Goal: Task Accomplishment & Management: Use online tool/utility

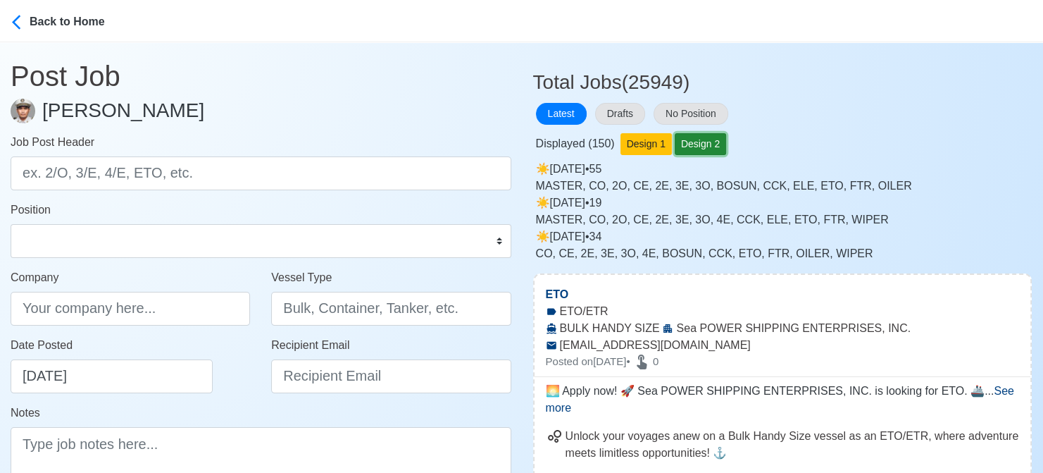
click at [685, 144] on button "Design 2" at bounding box center [700, 144] width 51 height 22
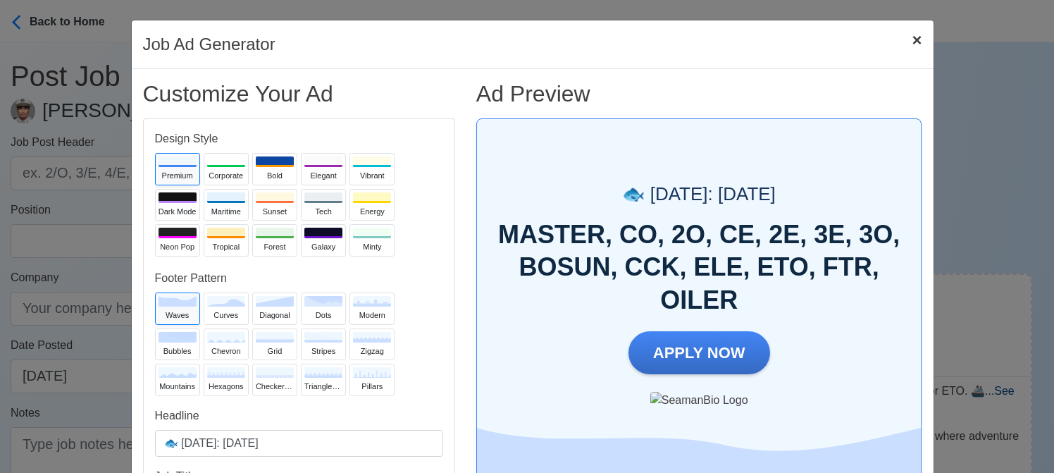
click at [912, 43] on span "×" at bounding box center [917, 39] width 10 height 19
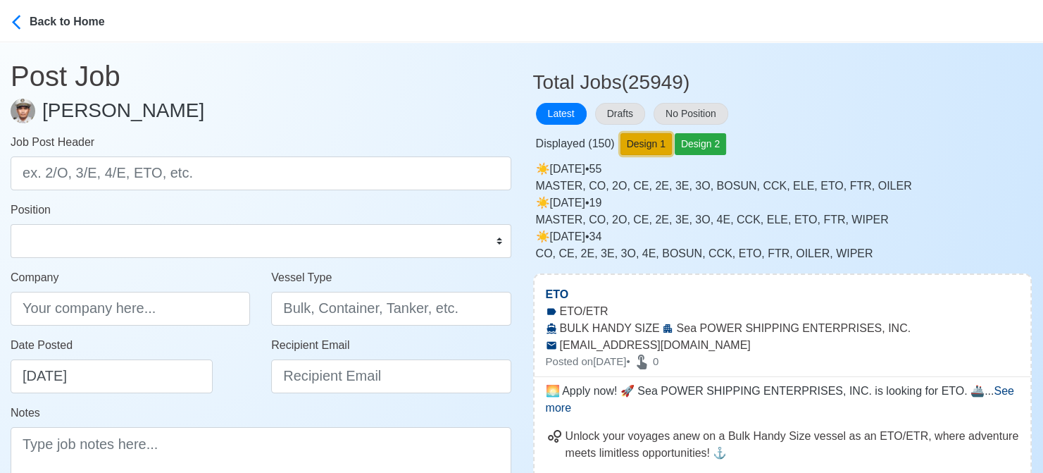
click at [648, 143] on button "Design 1" at bounding box center [646, 144] width 51 height 22
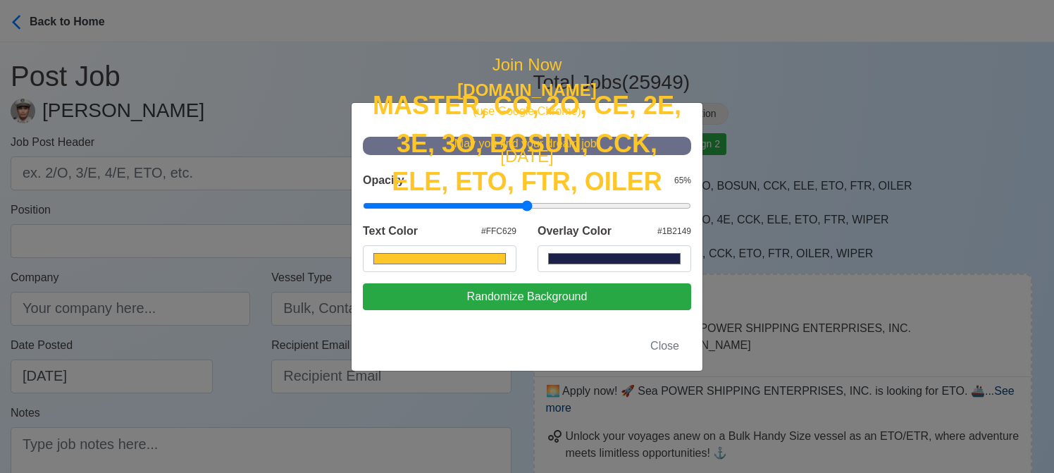
scroll to position [162, 0]
click at [606, 272] on input "#1b2149" at bounding box center [615, 258] width 154 height 27
type input "#ffc629"
type input "#0a1b8a"
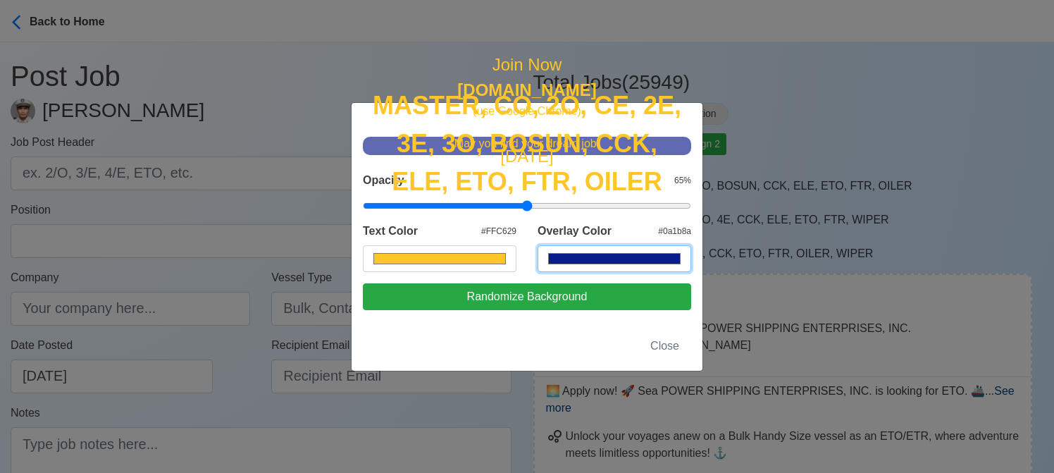
type input "#ffc629"
type input "#0926e1"
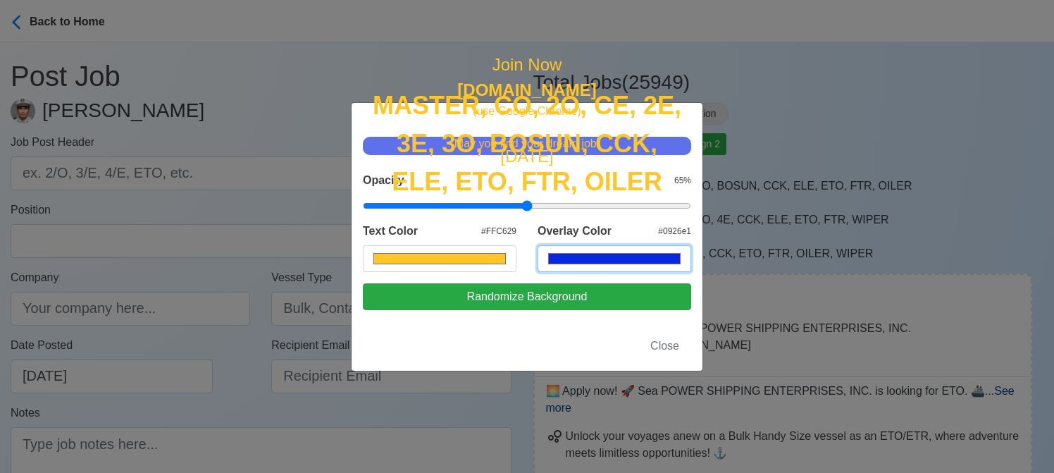
type input "#ffc629"
type input "#060f46"
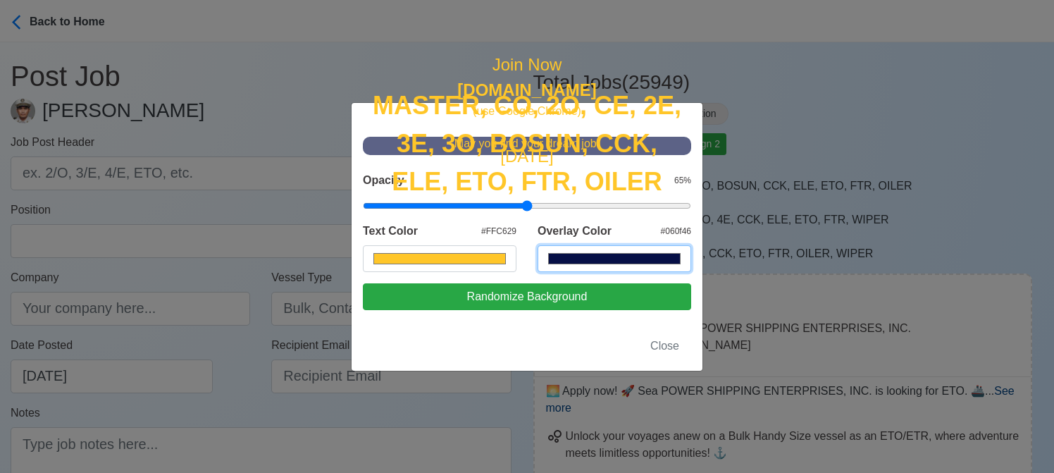
type input "#ffc629"
type input "#041376"
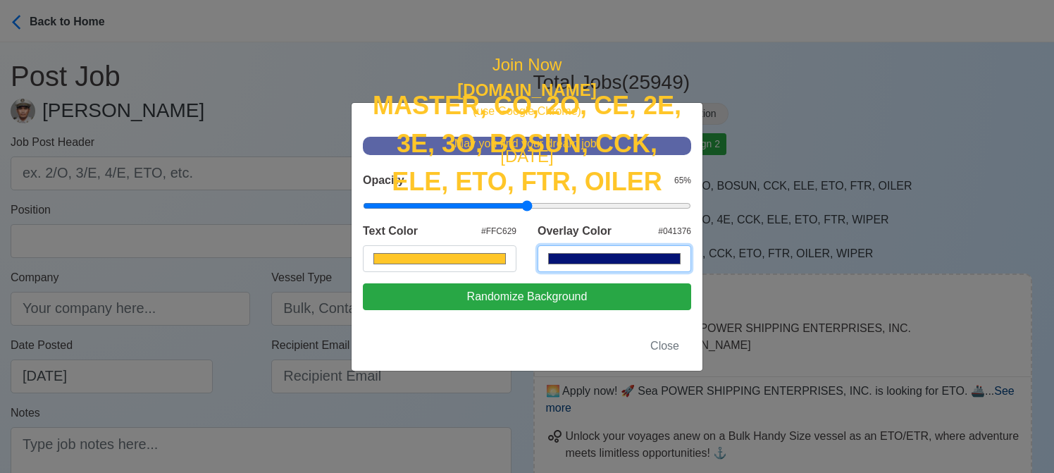
type input "#ffc629"
type input "#5d7604"
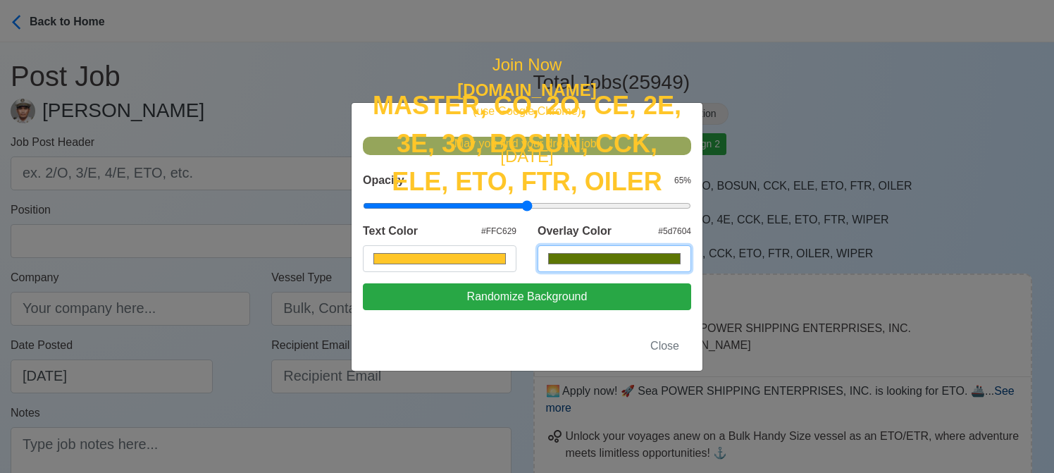
type input "#ffc629"
type input "#637604"
type input "#ffc629"
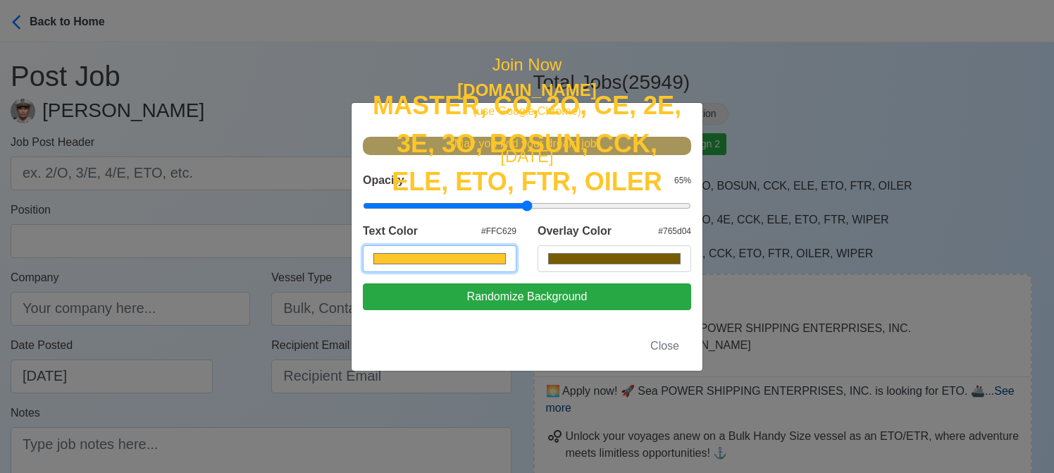
type input "#765d04"
click at [476, 272] on input "#ffc629" at bounding box center [440, 258] width 154 height 27
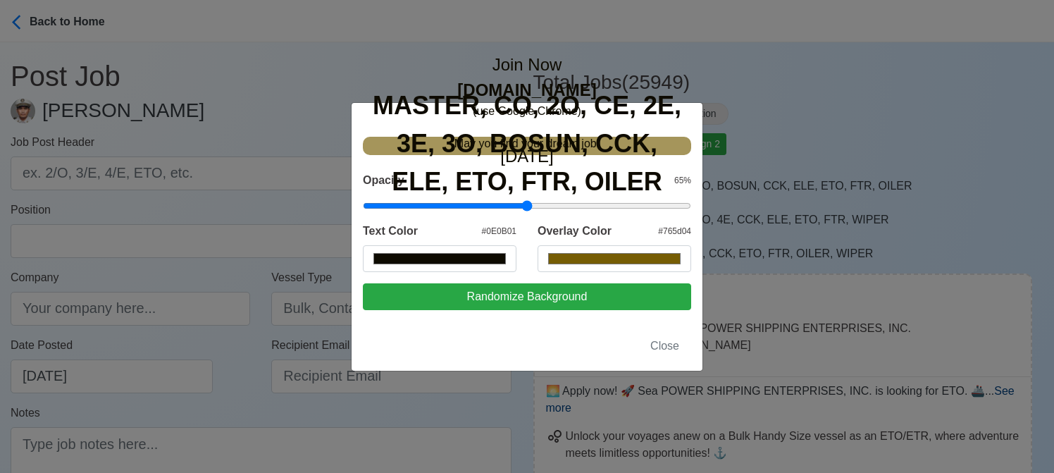
click at [609, 137] on div "[DATE] MASTER, CO, 2O, CE, 2E, 3E, 3O, BOSUN, CCK, ELE, ETO, FTR, OILER Join No…" at bounding box center [527, 146] width 328 height 18
click at [488, 147] on div "MASTER, CO, 2O, CE, 2E, 3E, 3O, BOSUN, CCK, ELE, ETO, FTR, OILER" at bounding box center [527, 144] width 328 height 114
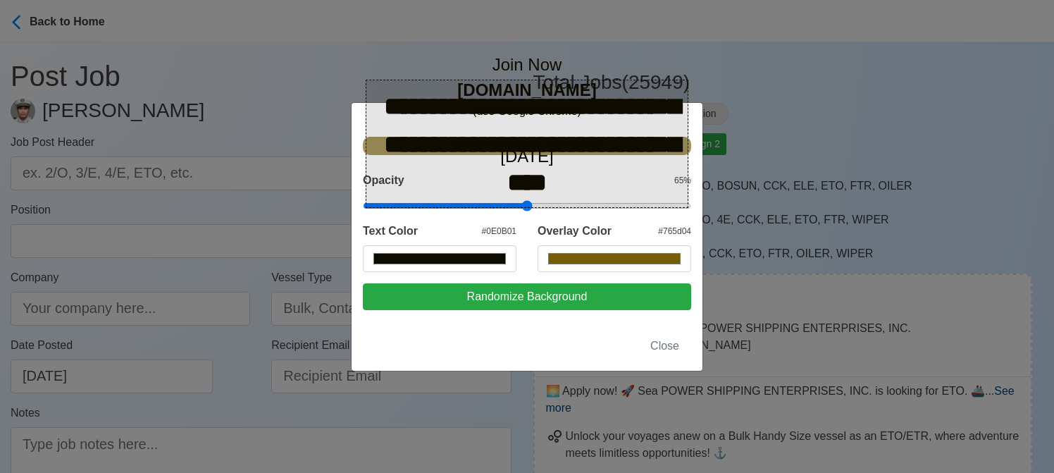
type input "#0e0b01"
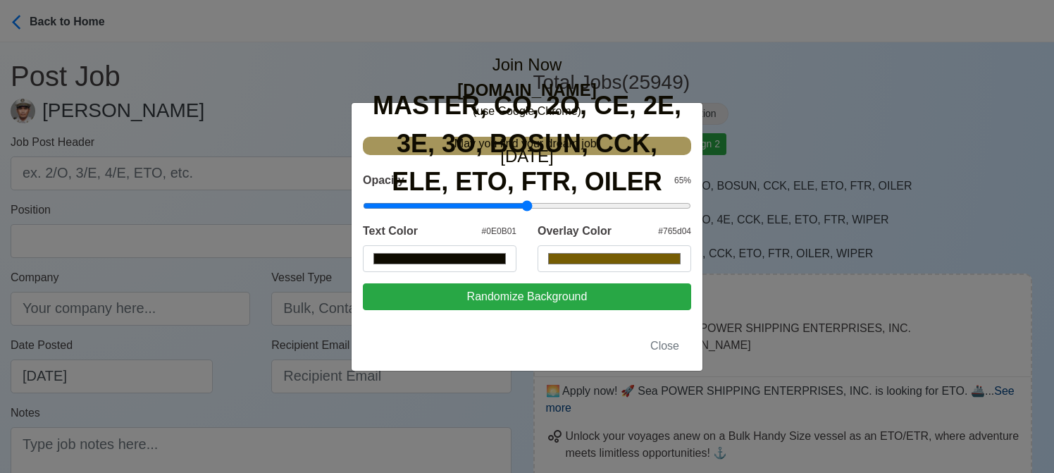
click at [535, 144] on div "[DATE]" at bounding box center [527, 156] width 54 height 25
click at [609, 189] on div "Opacity 65 %" at bounding box center [527, 180] width 328 height 17
click at [659, 352] on span "Close" at bounding box center [664, 346] width 29 height 12
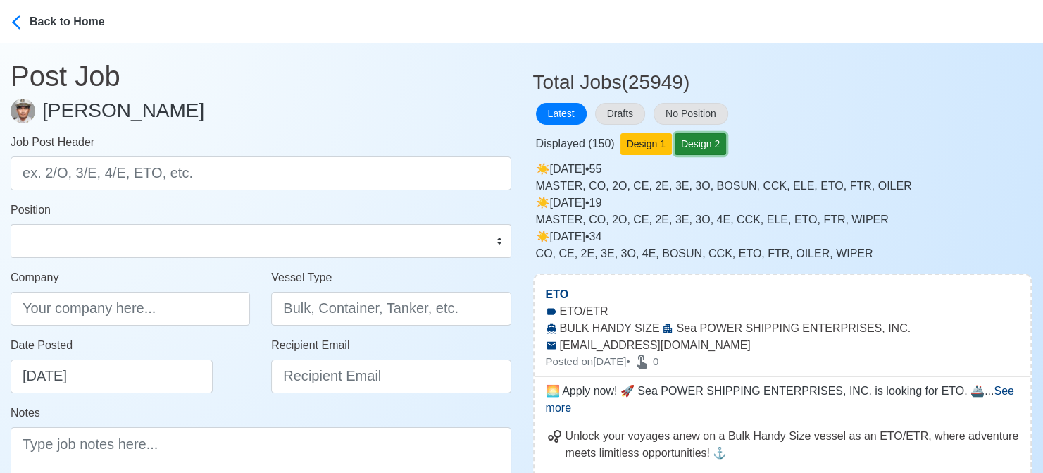
click at [688, 141] on button "Design 2" at bounding box center [700, 144] width 51 height 22
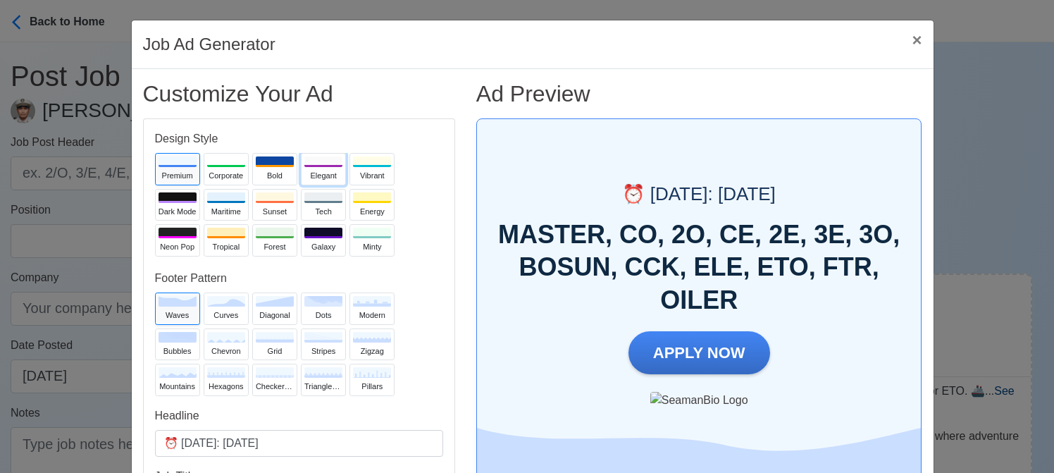
click at [314, 166] on div at bounding box center [323, 161] width 38 height 11
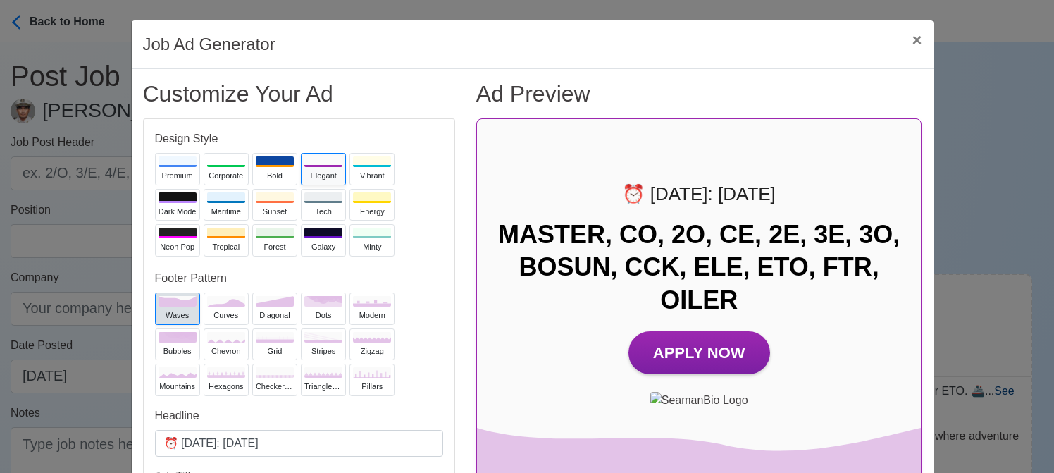
click at [161, 308] on button "waves" at bounding box center [177, 308] width 45 height 32
click at [371, 343] on button "zigzag" at bounding box center [371, 344] width 45 height 32
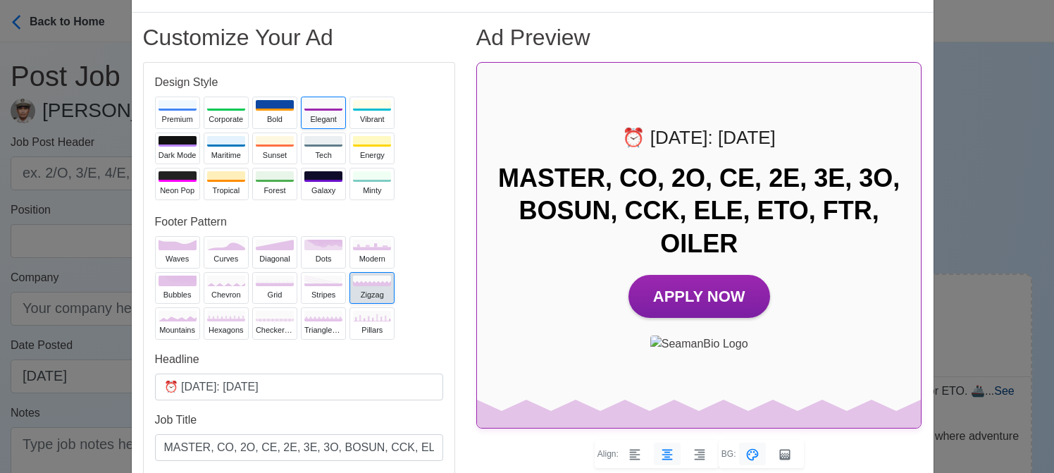
scroll to position [211, 0]
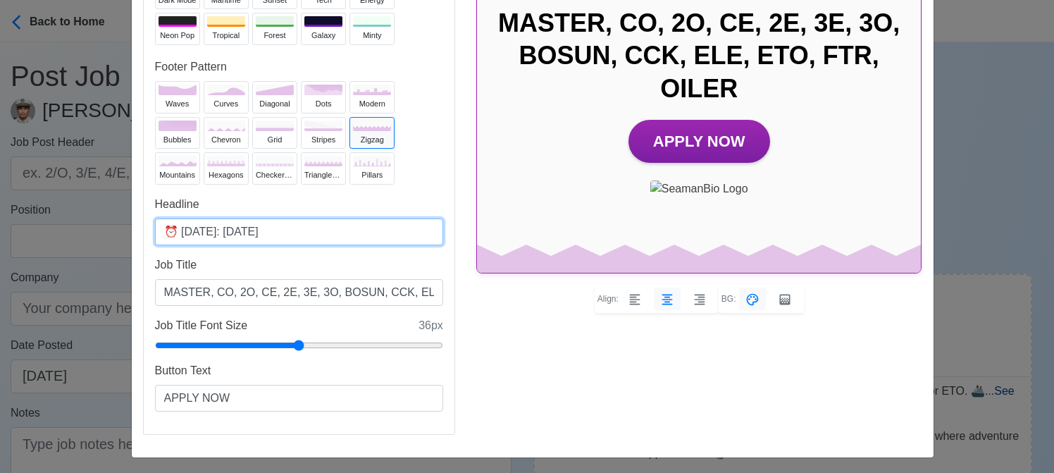
click at [245, 233] on input "⏰ [DATE]: [DATE]" at bounding box center [299, 231] width 288 height 27
type input "⏰ [DATE]: [DATE]"
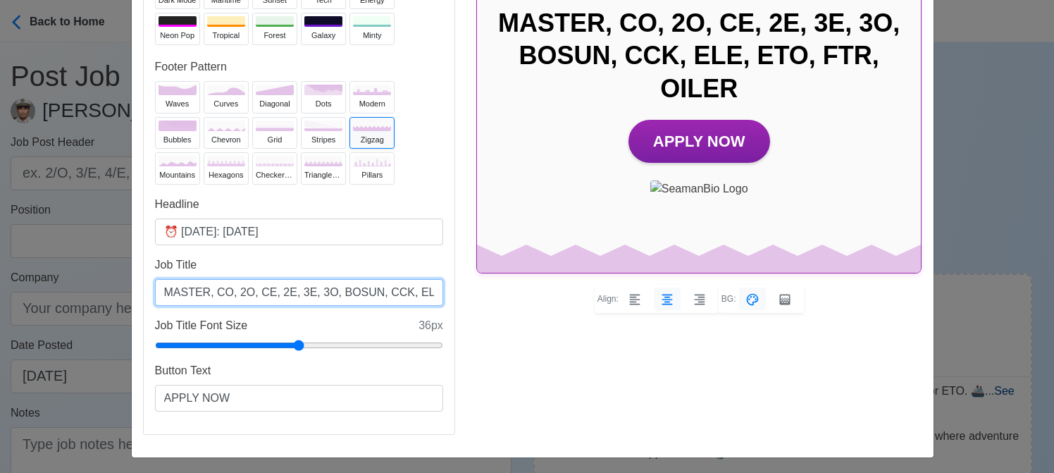
drag, startPoint x: 317, startPoint y: 292, endPoint x: 299, endPoint y: 295, distance: 17.8
click at [299, 295] on input "MASTER, CO, 2O, CE, 2E, 3E, 3O, BOSUN, CCK, ELE, ETO, FTR, OILER" at bounding box center [299, 292] width 288 height 27
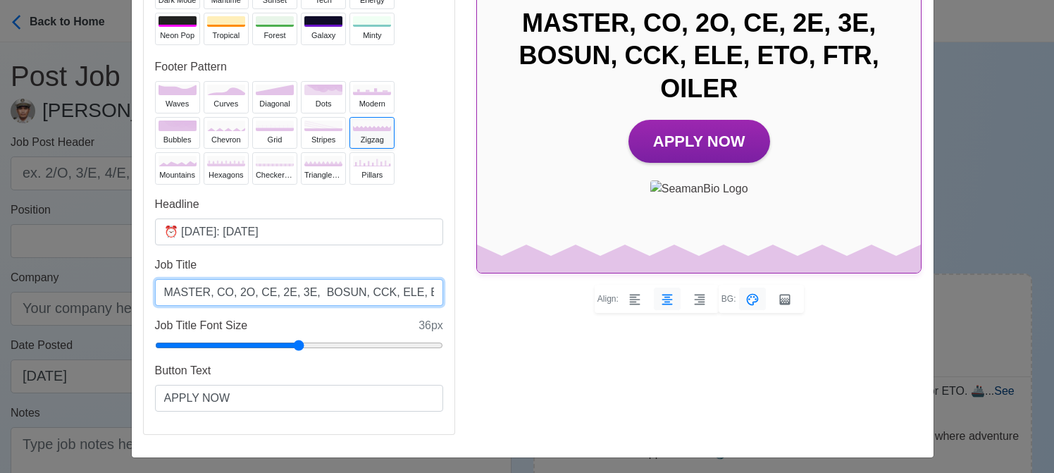
click at [242, 295] on input "MASTER, CO, 2O, CE, 2E, 3E, BOSUN, CCK, ELE, ETO, FTR, OILER" at bounding box center [299, 292] width 288 height 27
click at [246, 294] on input "MASTER, CO, 2O, CE, 2E, 3E, BOSUN, CCK, ELE, ETO, FTR, OILER" at bounding box center [299, 292] width 288 height 27
paste input "3O,"
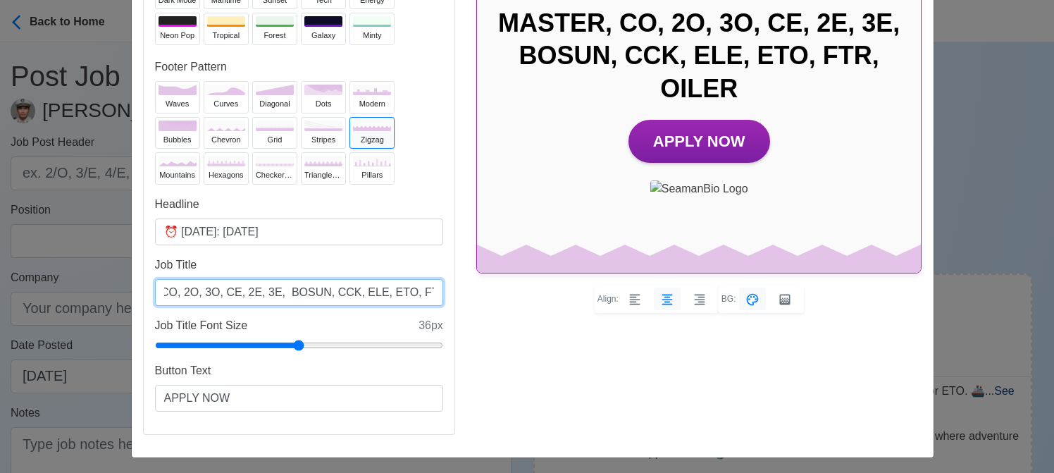
scroll to position [0, 62]
drag, startPoint x: 390, startPoint y: 293, endPoint x: 373, endPoint y: 295, distance: 17.0
click at [373, 295] on input "MASTER, CO, 2O, 3O, CE, 2E, 3E, BOSUN, CCK, ELE, ETO, FTR, OILER" at bounding box center [299, 292] width 288 height 27
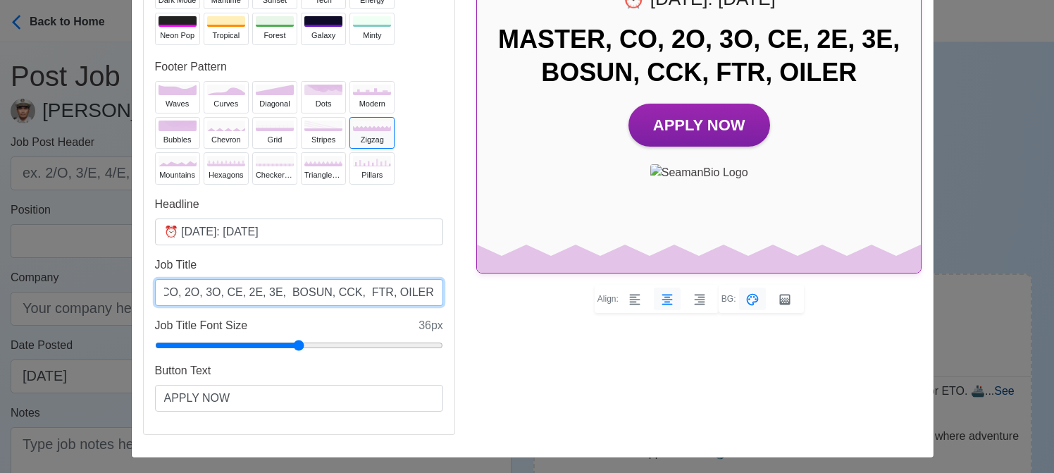
scroll to position [0, 18]
click at [300, 291] on input "MASTER, CO, 2O, 3O, CE, 2E, 3E, BOSUN, CCK, FTR, OILER" at bounding box center [299, 292] width 288 height 27
paste input "ELE, ETO,"
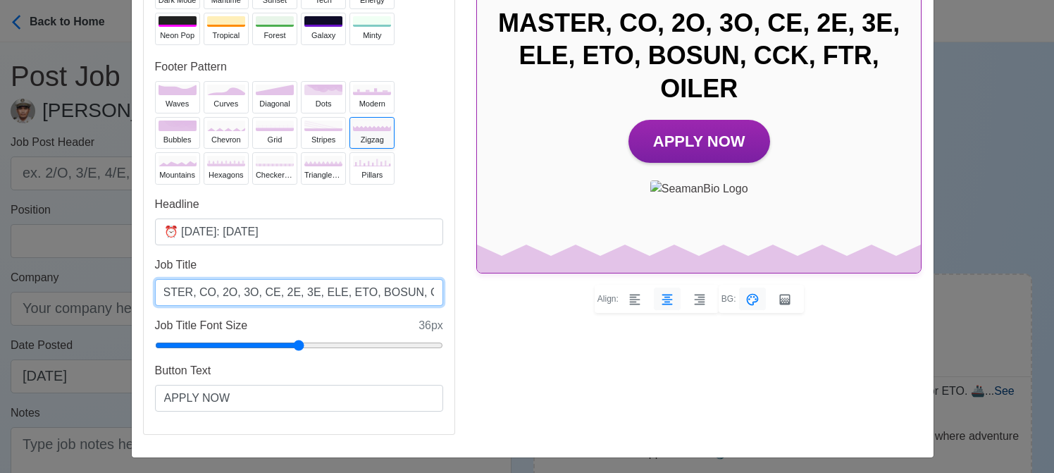
click at [349, 291] on input "MASTER, CO, 2O, 3O, CE, 2E, 3E, ELE, ETO, BOSUN, CCK, FTR, OILER" at bounding box center [299, 292] width 288 height 27
drag, startPoint x: 390, startPoint y: 292, endPoint x: 349, endPoint y: 293, distance: 40.9
click at [349, 293] on input "MASTER, CO, 2O, 3O, CE, 2E, 3E, ELE, ETO, BOSUN, CCK, FTR, OILER" at bounding box center [299, 292] width 288 height 27
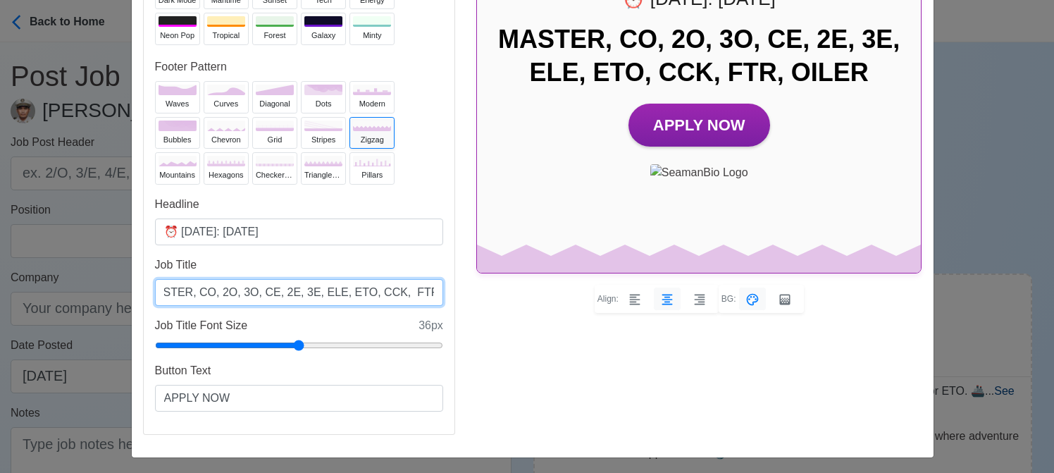
click at [373, 292] on input "MASTER, CO, 2O, 3O, CE, 2E, 3E, ELE, ETO, CCK, FTR, OILER" at bounding box center [299, 292] width 288 height 27
paste input "BOSUN,"
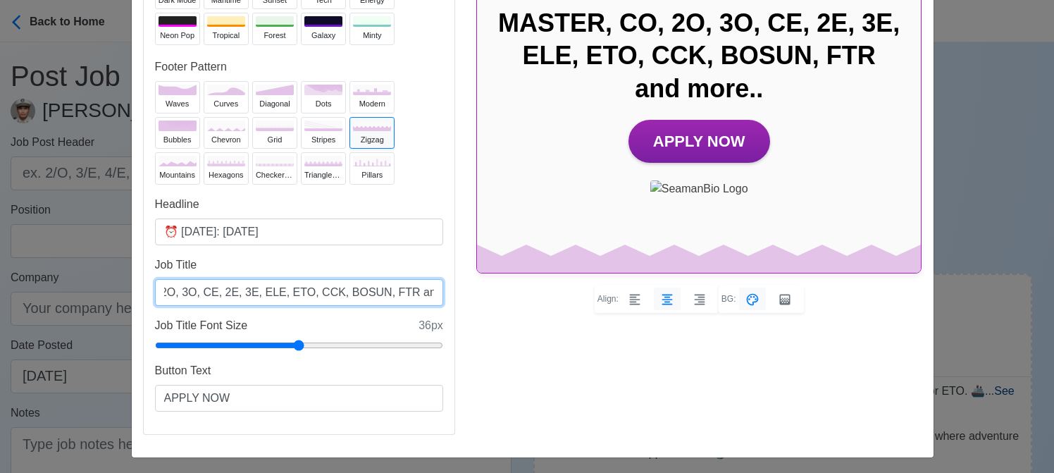
scroll to position [0, 82]
click at [357, 290] on input "MASTER, CO, 2O, 3O, CE, 2E, 3E, ELE, ETO, CCK, BOSUN, FTR and more..." at bounding box center [299, 292] width 288 height 27
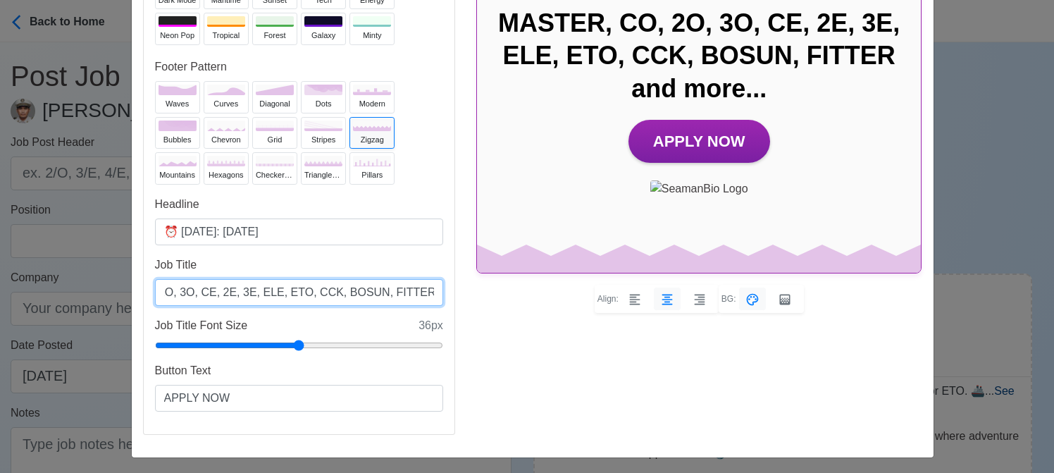
type input "MASTER, CO, 2O, 3O, CE, 2E, 3E, ELE, ETO, CCK, BOSUN, FITTER and more..."
click at [535, 360] on div "Ad Preview ⏰ [DATE]: [DATE] MASTER, CO, 2O, 3O, CE, 2E, 3E, ELE, ETO, CCK, BOSU…" at bounding box center [699, 157] width 467 height 577
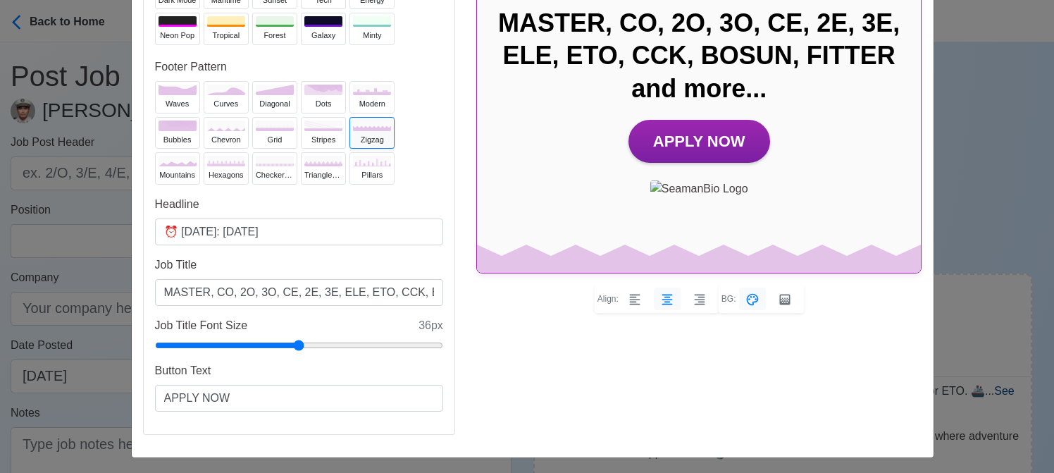
scroll to position [70, 0]
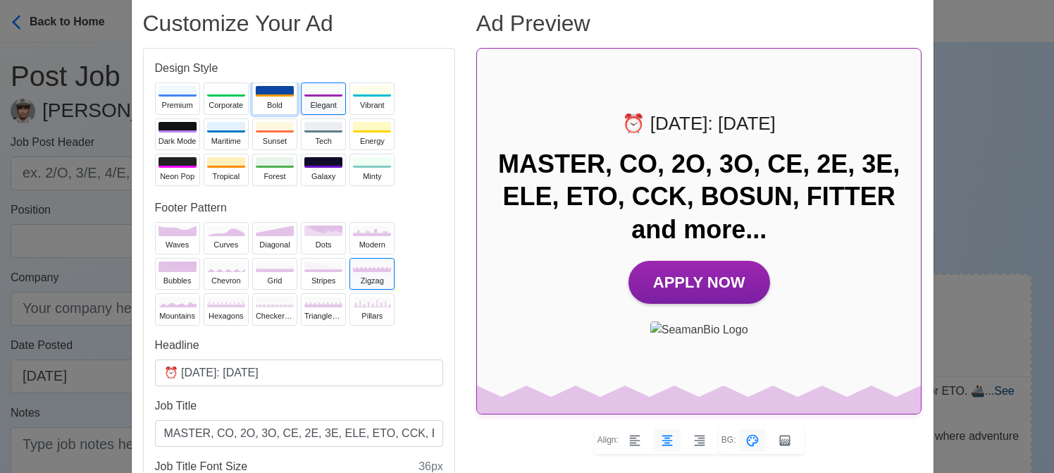
click at [273, 100] on div "Bold" at bounding box center [275, 105] width 38 height 12
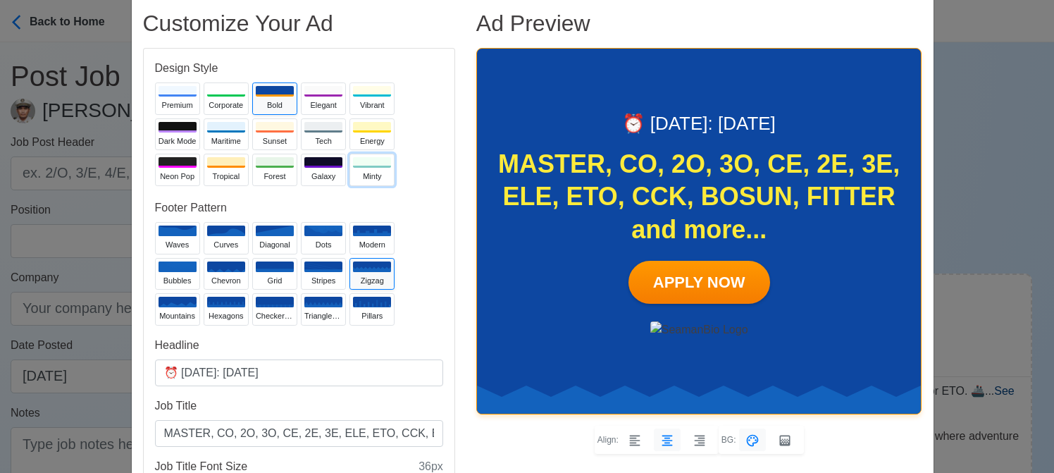
click at [369, 180] on div "Minty" at bounding box center [372, 177] width 38 height 12
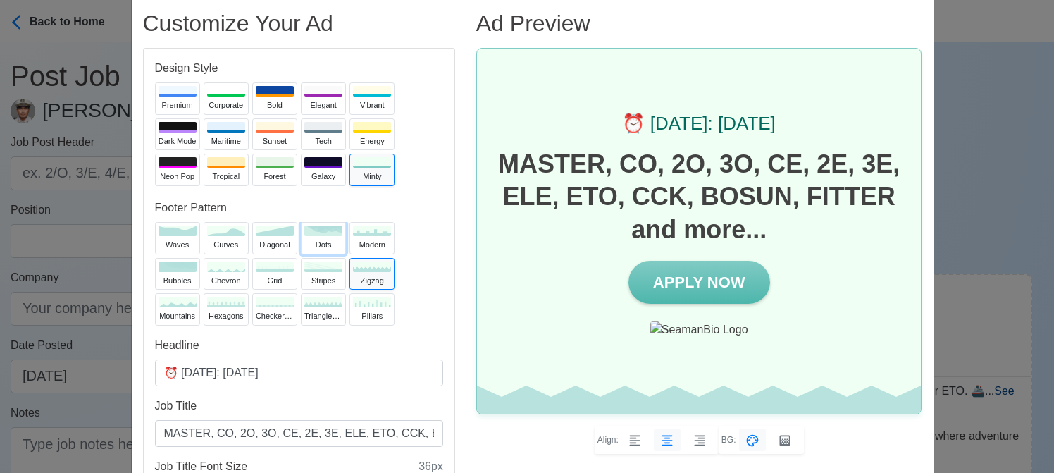
click at [314, 247] on div "dots" at bounding box center [323, 245] width 38 height 12
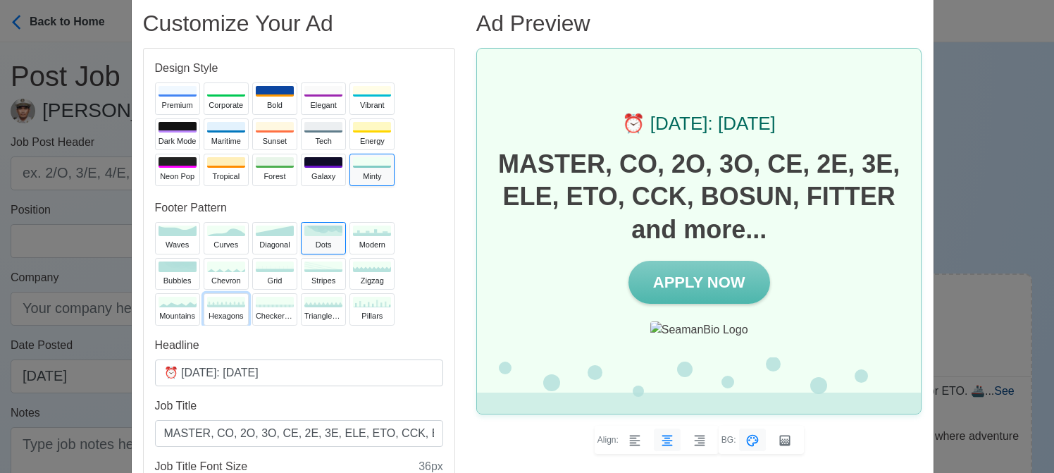
click at [224, 311] on div "hexagons" at bounding box center [226, 316] width 38 height 12
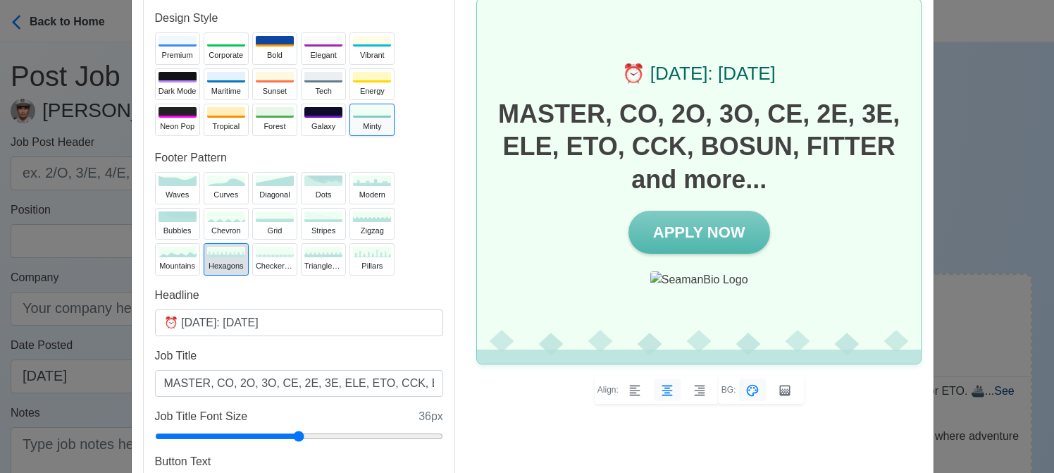
scroll to position [141, 0]
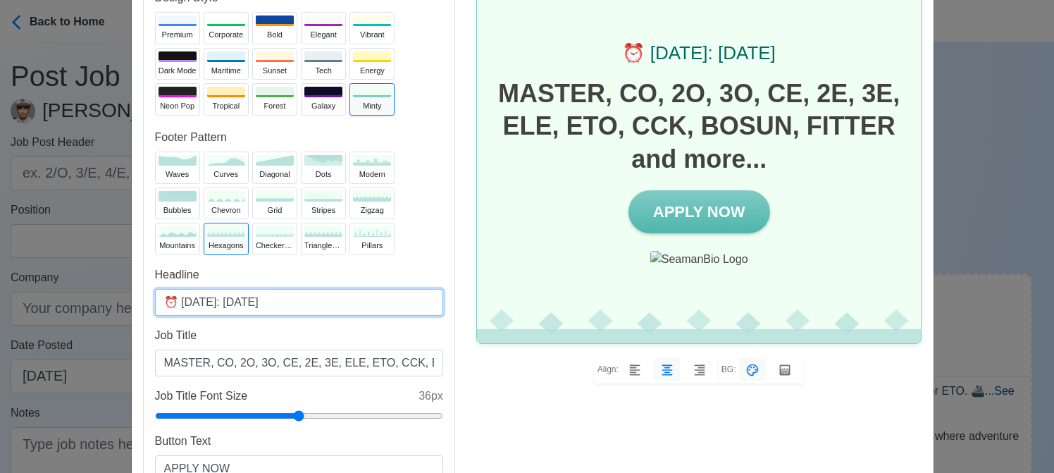
click at [245, 300] on input "⏰ [DATE]: [DATE]" at bounding box center [299, 302] width 288 height 27
type input "⏰ [DATE]: [DATE]"
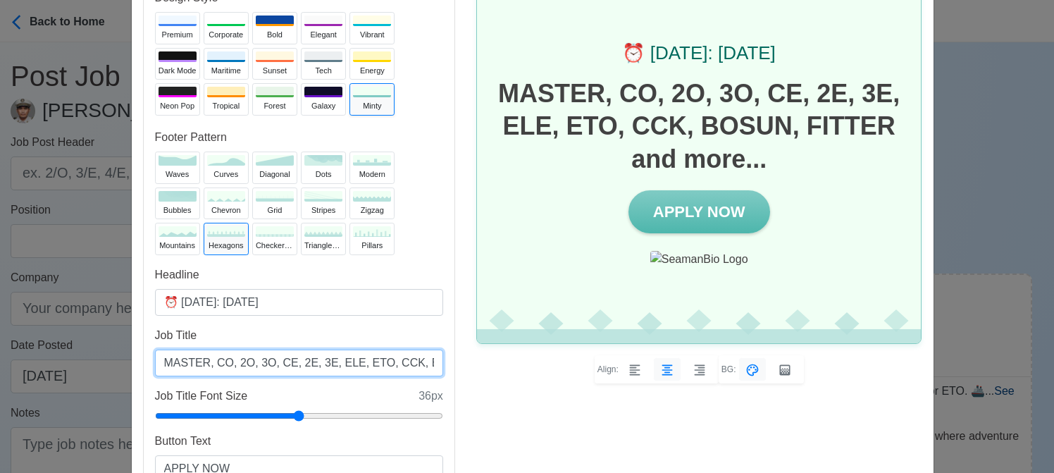
click at [318, 361] on input "MASTER, CO, 2O, 3O, CE, 2E, 3E, ELE, ETO, CCK, BOSUN, FITTER and more..." at bounding box center [299, 362] width 288 height 27
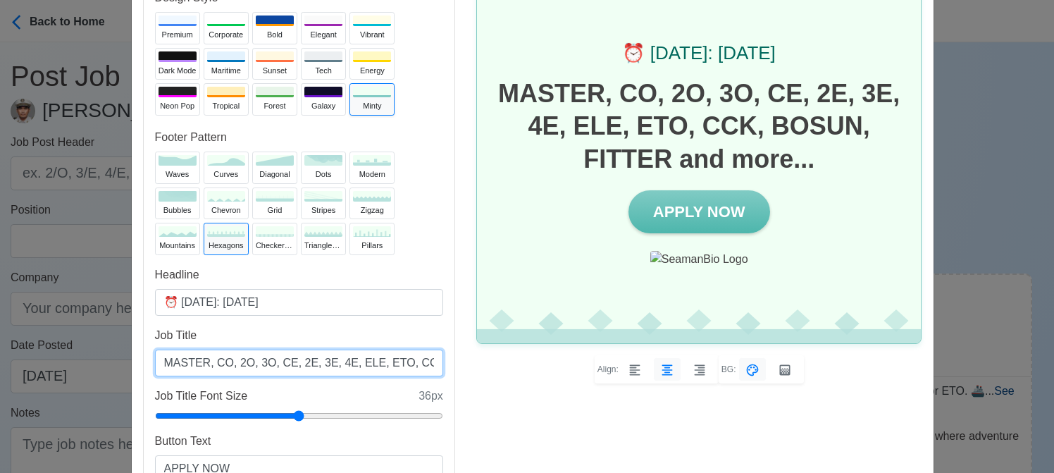
drag, startPoint x: 358, startPoint y: 364, endPoint x: 337, endPoint y: 366, distance: 20.5
click at [337, 366] on input "MASTER, CO, 2O, 3O, CE, 2E, 3E, 4E, ELE, ETO, CCK, BOSUN, FITTER and more..." at bounding box center [299, 362] width 288 height 27
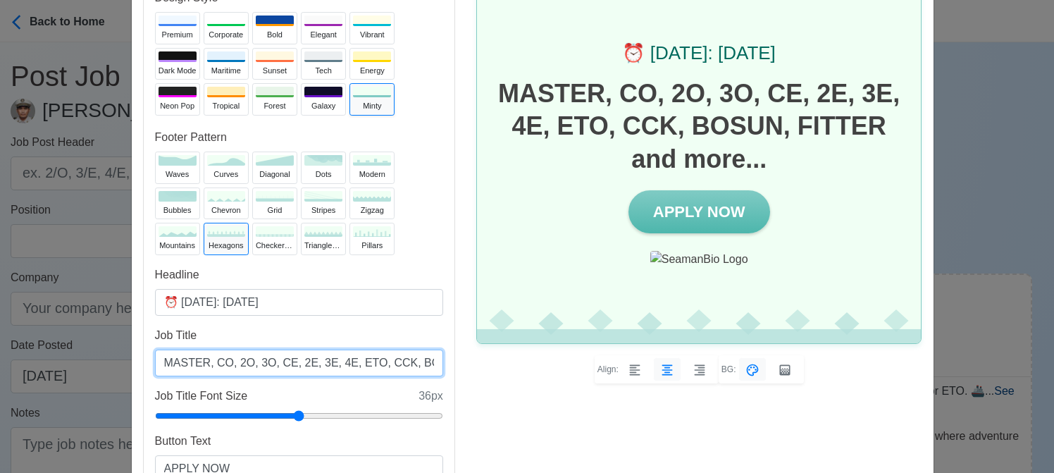
click at [402, 362] on input "MASTER, CO, 2O, 3O, CE, 2E, 3E, 4E, ETO, CCK, BOSUN, FITTER and more..." at bounding box center [299, 362] width 288 height 27
click at [426, 366] on input "MASTER, CO, 2O, 3O, CE, 2E, 3E, 4E, ETO, CCK, AB, OS, FITTER and more..." at bounding box center [299, 362] width 288 height 27
click at [352, 361] on input "MASTER, CO, 2O, 3O, CE, 2E, 3E, 4E, ETO, CCK, AB, OS, FITTER and more..." at bounding box center [299, 362] width 288 height 27
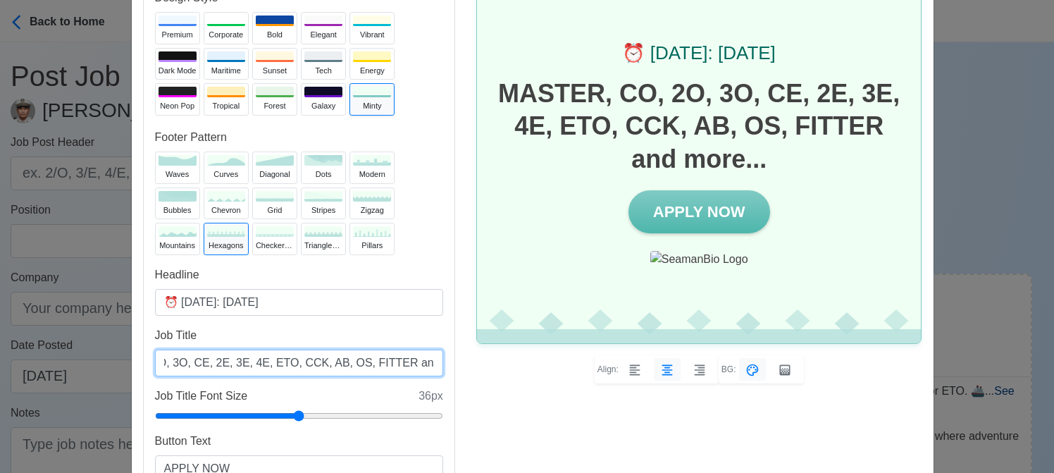
click at [352, 361] on input "MASTER, CO, 2O, 3O, CE, 2E, 3E, 4E, ETO, CCK, AB, OS, FITTER and more..." at bounding box center [299, 362] width 288 height 27
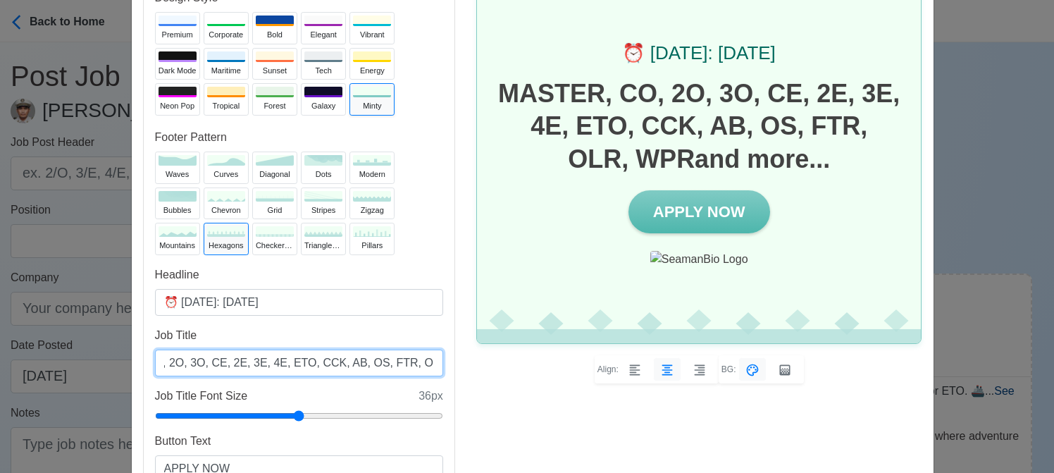
scroll to position [0, 74]
type input "MASTER, CO, 2O, 3O, CE, 2E, 3E, 4E, ETO, CCK, AB, OS, FTR, OLR, WPR and more..."
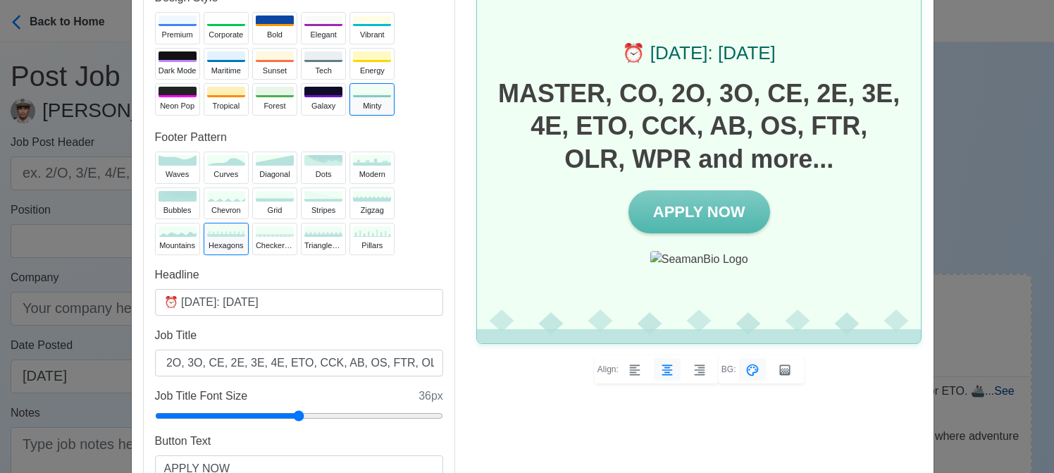
click at [523, 419] on div "Ad Preview ⏰ [DATE]: [DATE] MASTER, CO, 2O, 3O, CE, 2E, 3E, 4E, ETO, CCK, AB, O…" at bounding box center [699, 227] width 467 height 577
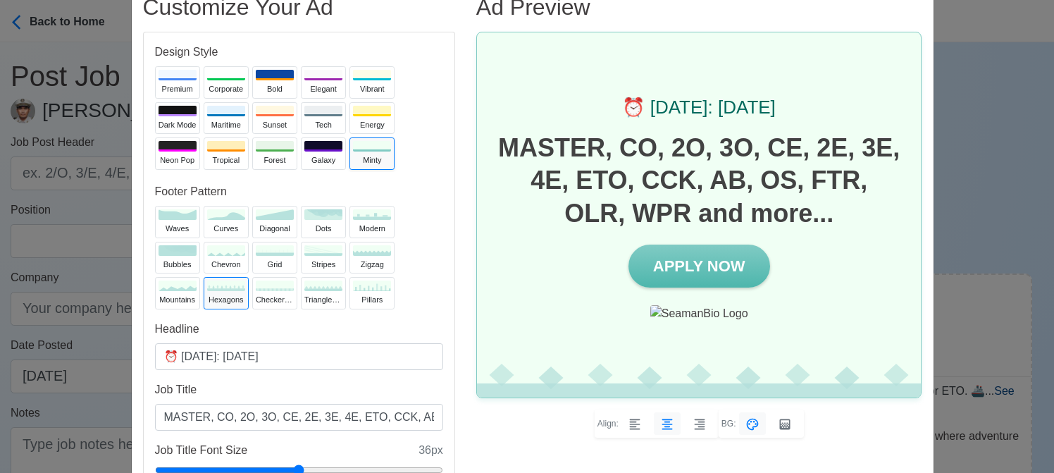
scroll to position [70, 0]
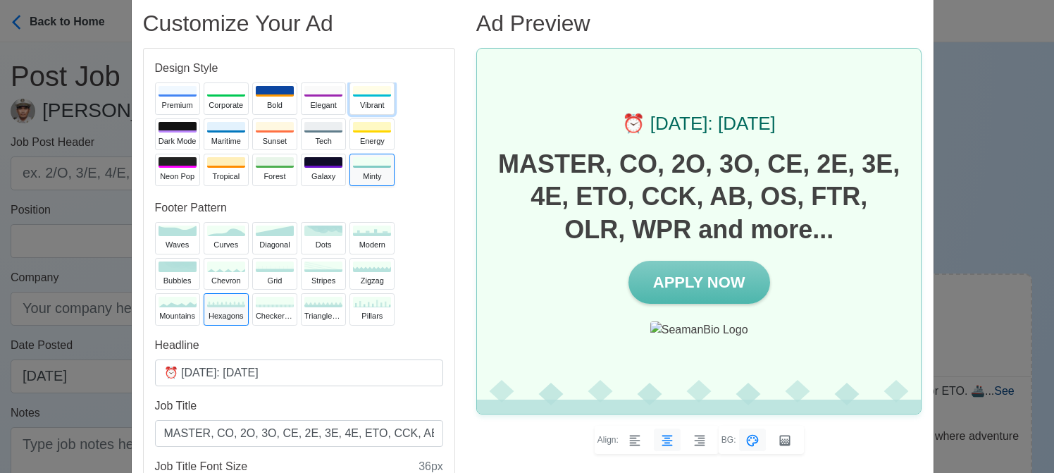
click at [359, 100] on div "Vibrant" at bounding box center [372, 105] width 38 height 12
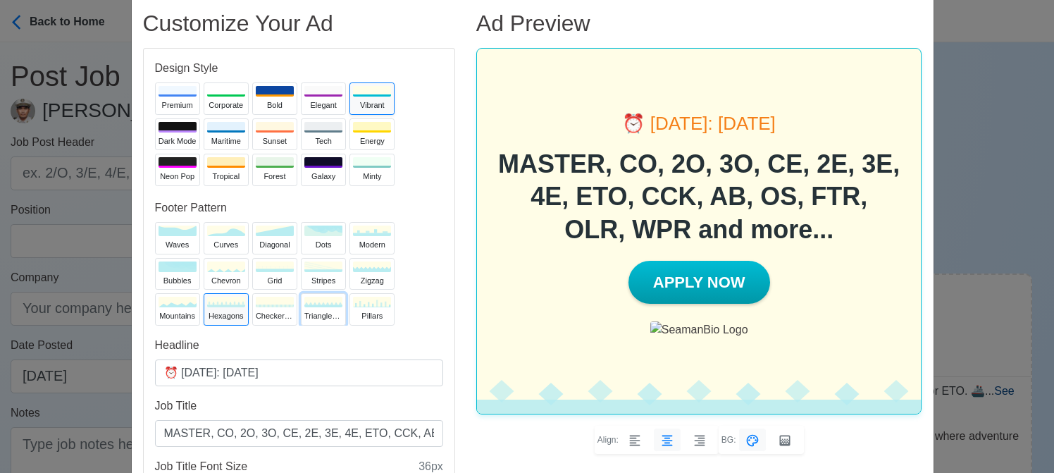
click at [304, 314] on div "trianglesUp" at bounding box center [323, 316] width 38 height 12
click at [372, 318] on div "pillars" at bounding box center [372, 316] width 38 height 12
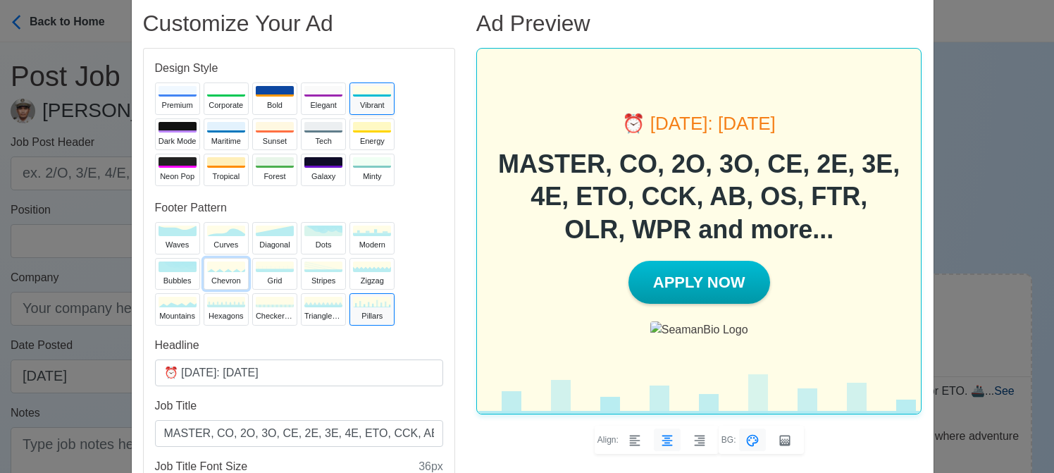
click at [222, 279] on div "chevron" at bounding box center [226, 281] width 38 height 12
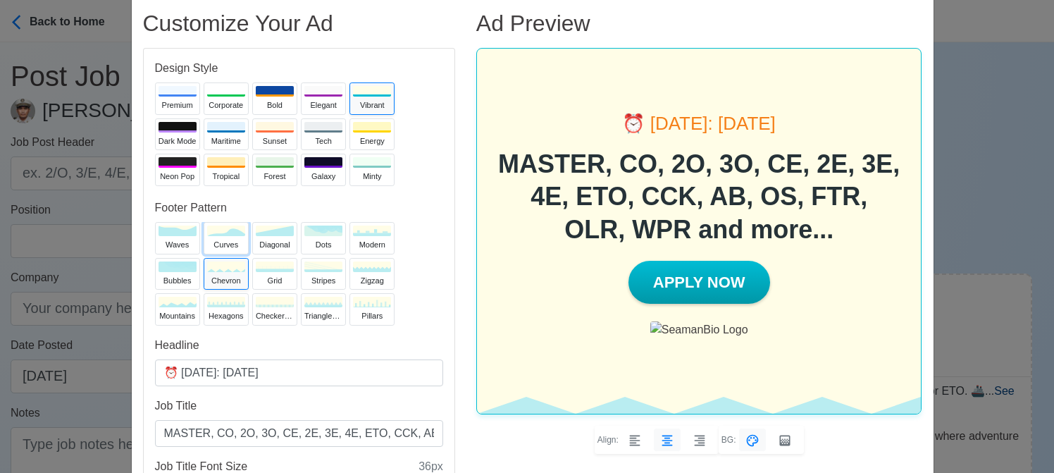
click at [222, 239] on div "curves" at bounding box center [226, 245] width 38 height 12
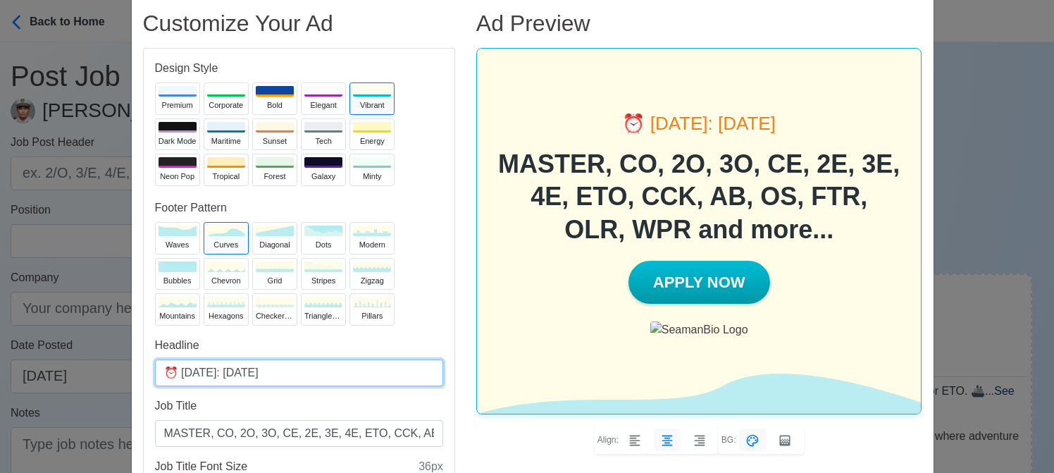
click at [247, 370] on input "⏰ [DATE]: [DATE]" at bounding box center [299, 372] width 288 height 27
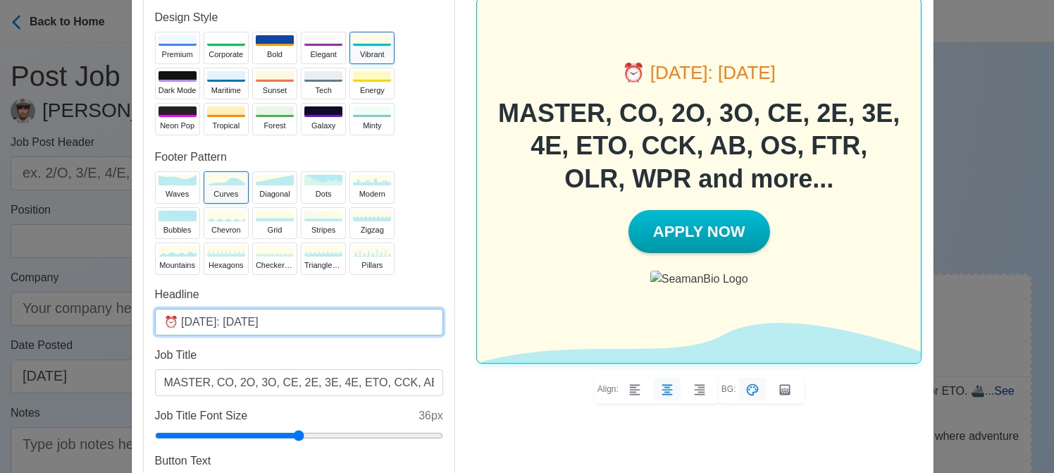
scroll to position [141, 0]
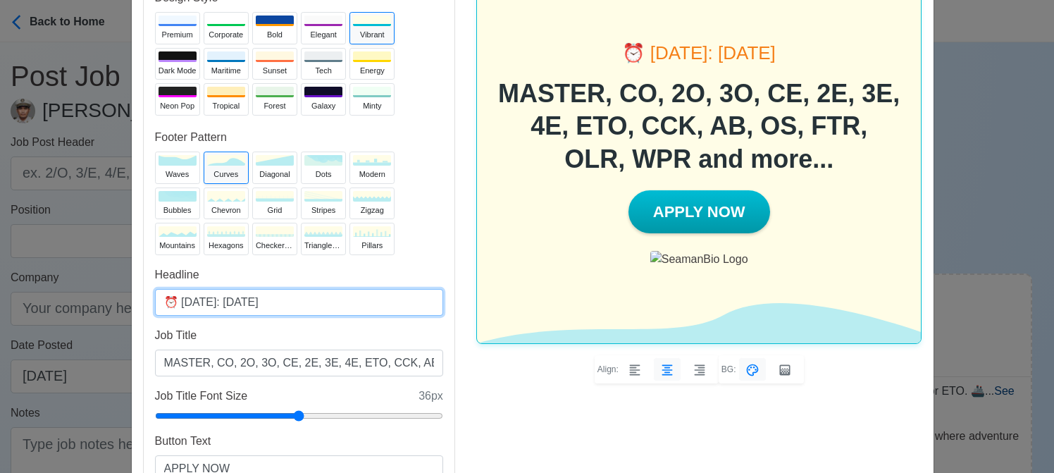
type input "⏰ [DATE]: [DATE]"
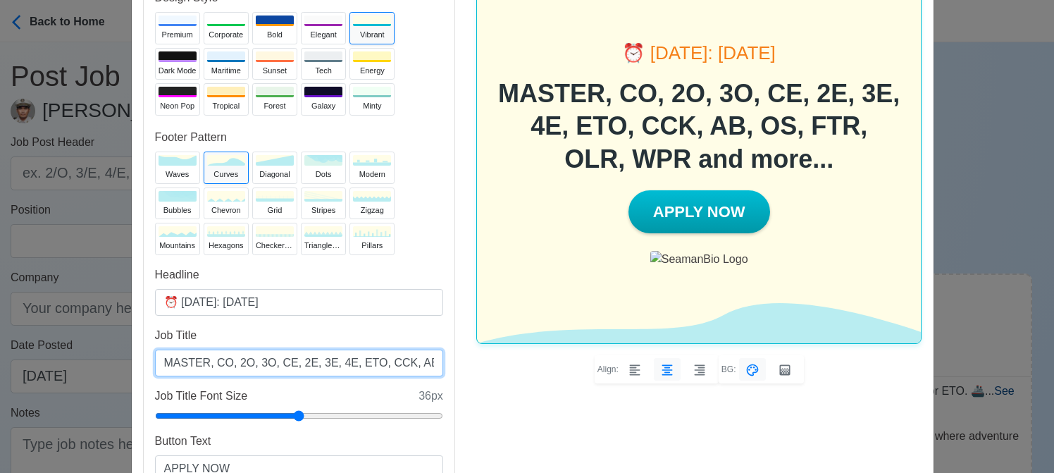
click at [386, 364] on input "MASTER, CO, 2O, 3O, CE, 2E, 3E, 4E, ETO, CCK, AB, OS, FTR, OLR, WPR and more..." at bounding box center [299, 362] width 288 height 27
click at [423, 363] on input "MASTER, CO, 2O, 3O, CE, 2E, 3E, 4E, ETO, CCK, AB, OS, FTR, OLR, WPR and more..." at bounding box center [299, 362] width 288 height 27
click at [405, 361] on input "MASTER, CO, 2O, 3O, CE, 2E, 3E, 4E, ETO, CCK, AB, OS, FTR, OLR, WPR and more..." at bounding box center [299, 362] width 288 height 27
drag, startPoint x: 423, startPoint y: 363, endPoint x: 378, endPoint y: 366, distance: 45.9
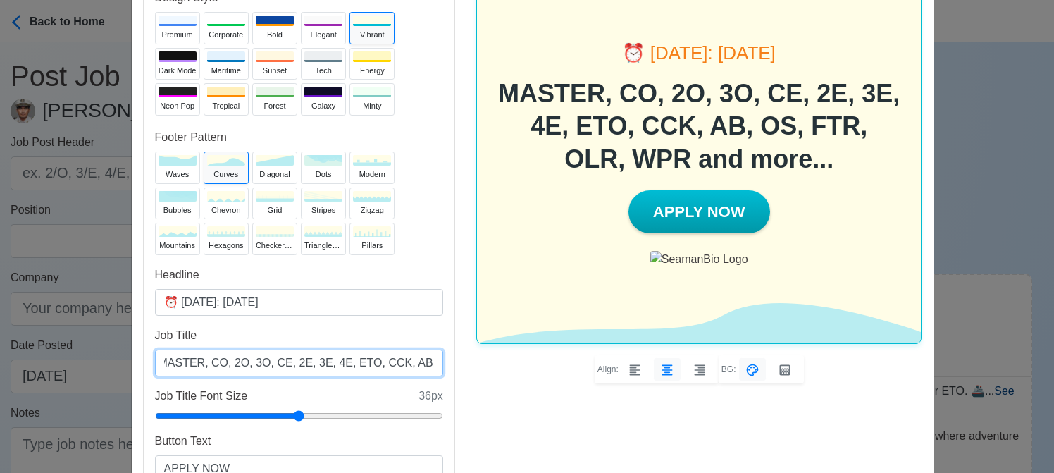
click at [378, 366] on input "MASTER, CO, 2O, 3O, CE, 2E, 3E, 4E, ETO, CCK, AB, OS, FTR, OLR, WPR and more..." at bounding box center [299, 362] width 288 height 27
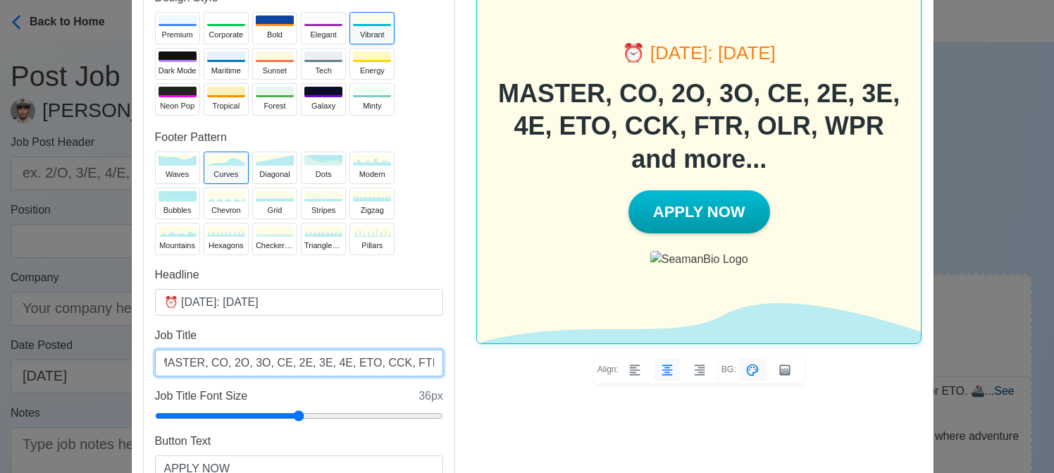
click at [381, 363] on input "MASTER, CO, 2O, 3O, CE, 2E, 3E, 4E, ETO, CCK, FTR, OLR, WPR and more..." at bounding box center [299, 362] width 288 height 27
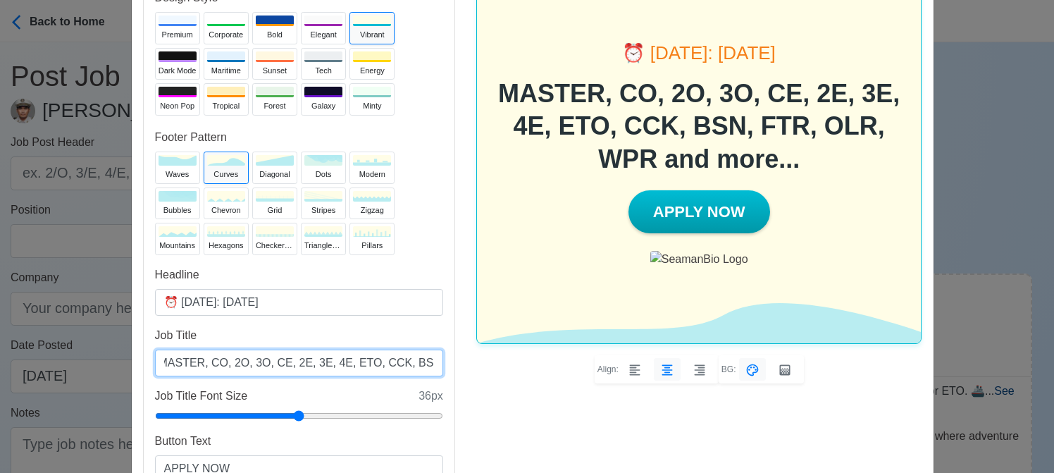
scroll to position [0, 116]
click at [369, 361] on input "MASTER, CO, 2O, 3O, CE, 2E, 3E, 4E, ETO, CCK, BSN, FTR, OLR, WPR and more..." at bounding box center [299, 362] width 288 height 27
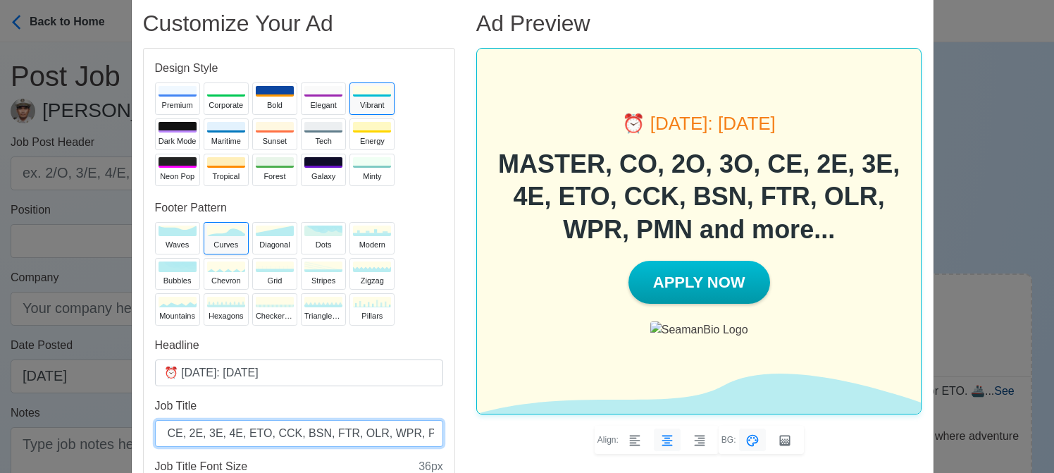
type input "MASTER, CO, 2O, 3O, CE, 2E, 3E, 4E, ETO, CCK, BSN, FTR, OLR, WPR, PMN and more.…"
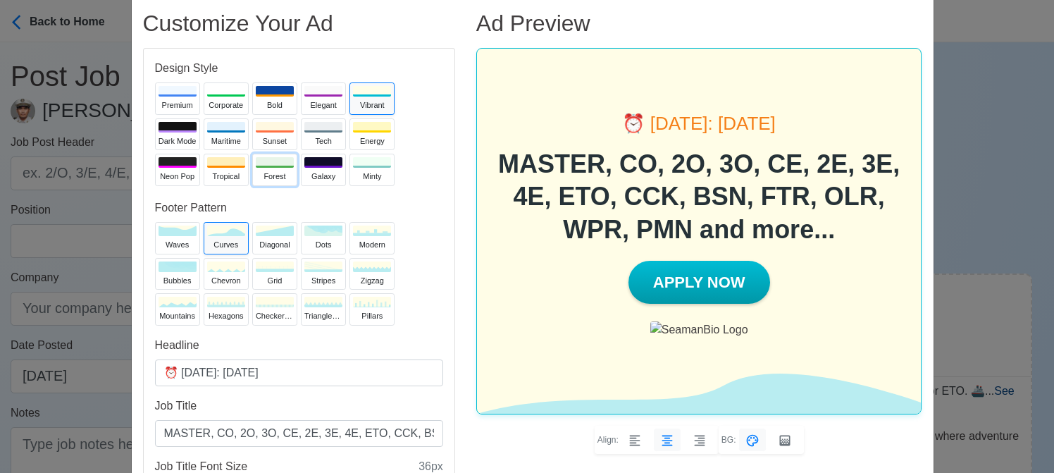
click at [259, 171] on div "Forest" at bounding box center [275, 177] width 38 height 12
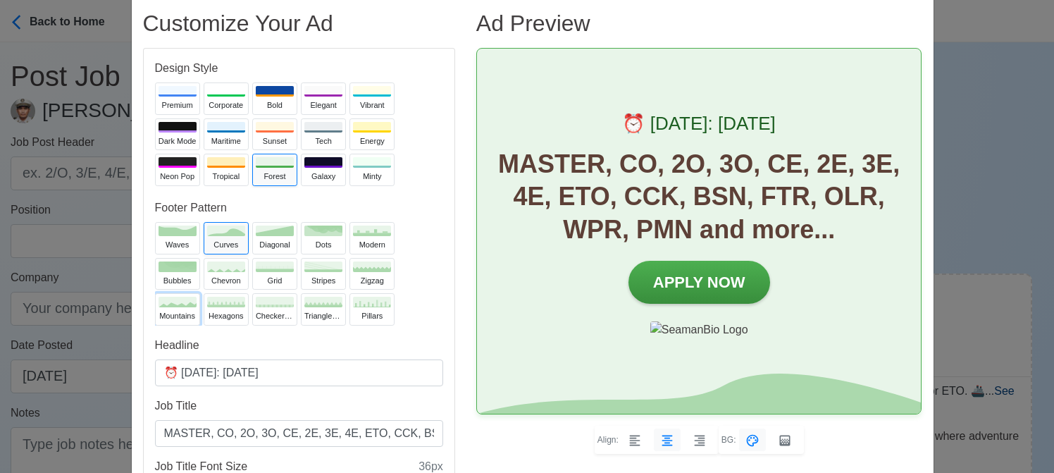
click at [180, 307] on button "mountains" at bounding box center [177, 309] width 45 height 32
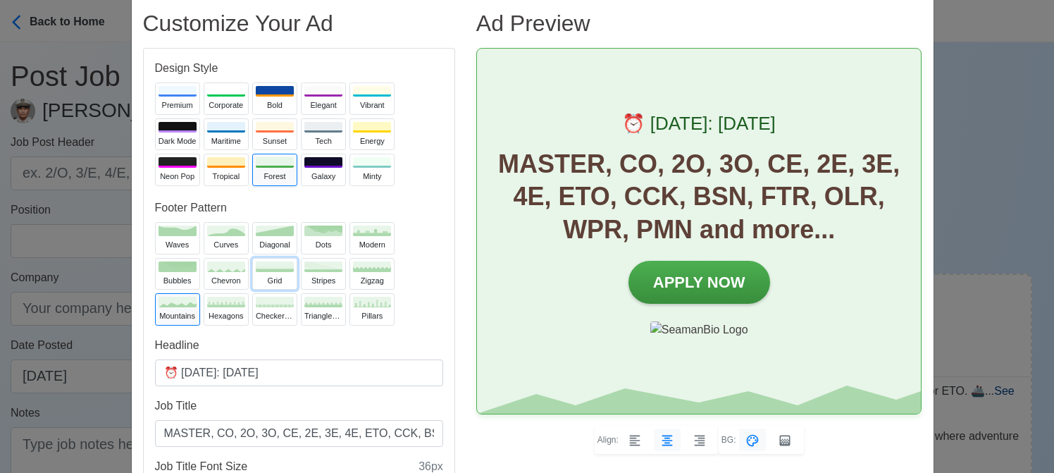
click at [266, 275] on div "grid" at bounding box center [275, 281] width 38 height 12
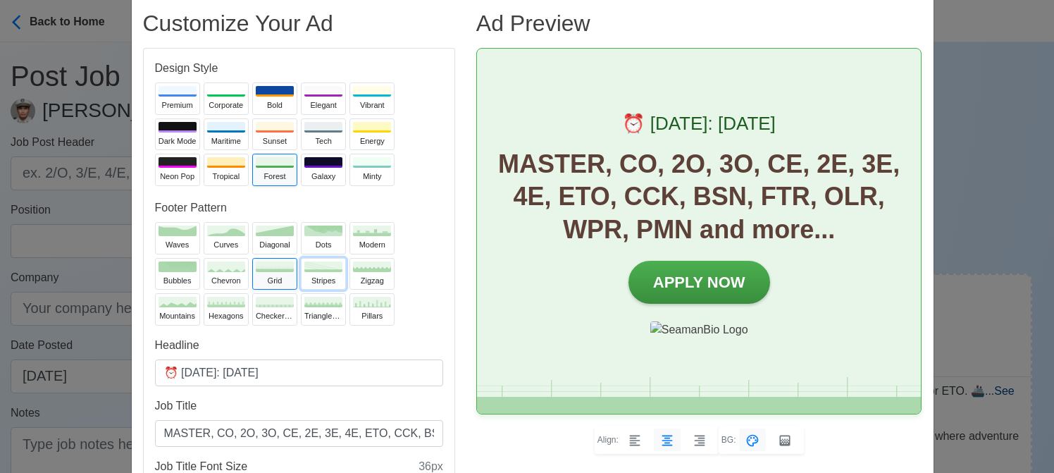
click at [327, 275] on div "stripes" at bounding box center [323, 281] width 38 height 12
click at [283, 312] on div "checkerboard" at bounding box center [275, 316] width 38 height 12
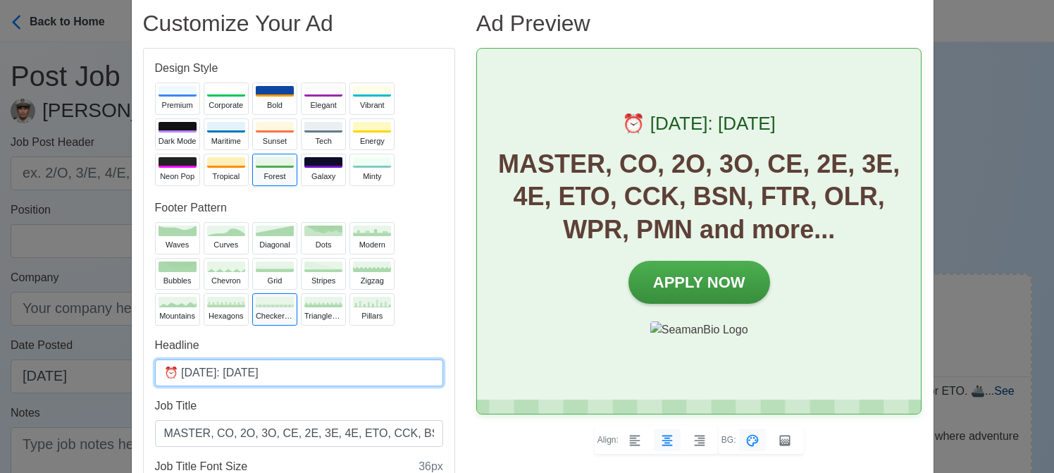
click at [245, 371] on input "⏰ [DATE]: [DATE]" at bounding box center [299, 372] width 288 height 27
type input "⏰ [DATE]: [DATE]"
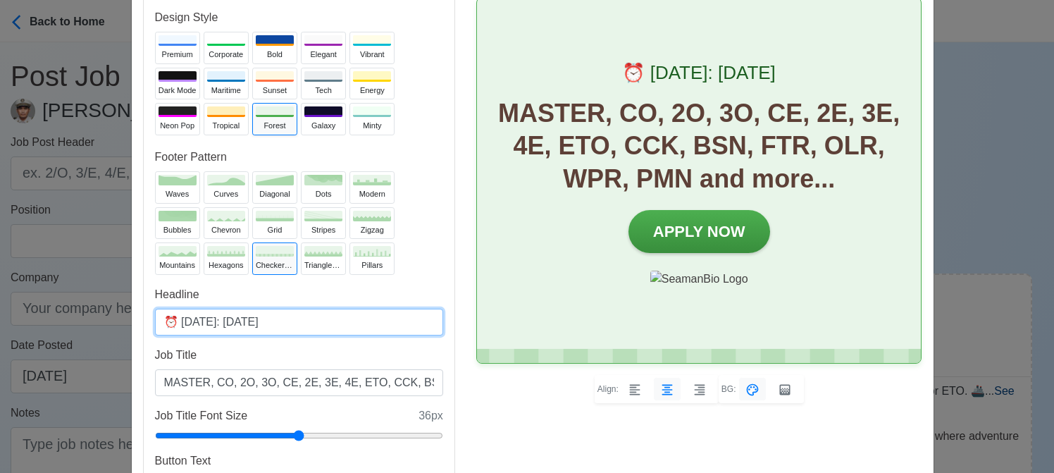
scroll to position [141, 0]
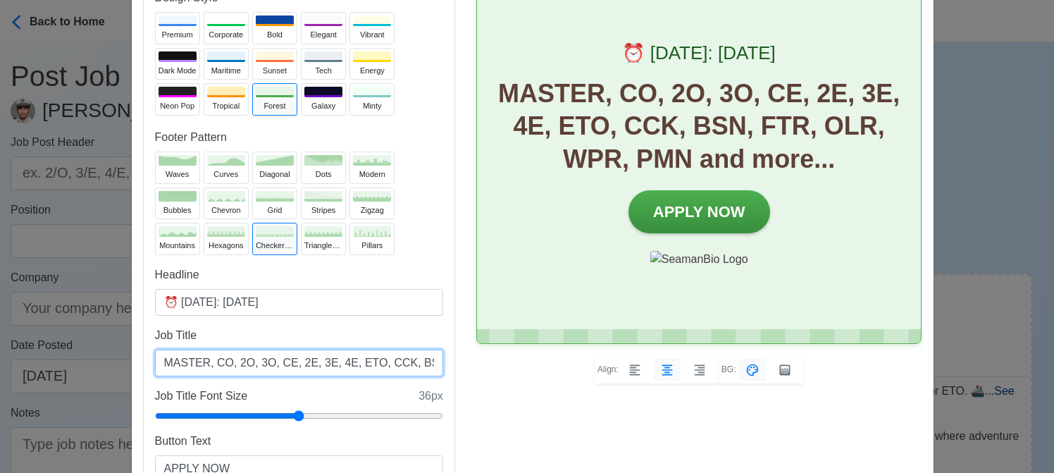
click at [337, 363] on input "MASTER, CO, 2O, 3O, CE, 2E, 3E, 4E, ETO, CCK, BSN, FTR, OLR, WPR, PMN and more.…" at bounding box center [299, 362] width 288 height 27
click at [363, 364] on input "MASTER, CO, 2O, 3O, CE, 2E, 3E, ELE, ETO, CCK, BSN, FTR, OLR, WPR, PMN and more…" at bounding box center [299, 362] width 288 height 27
click at [402, 363] on input "MASTER, CO, 2O, 3O, CE, 2E, 3E, ELE, ETO, CCK, BSN, FTR, OLR, WPR, PMN and more…" at bounding box center [299, 362] width 288 height 27
click at [400, 363] on input "MASTER, CO, 2O, 3O, CE, 2E, 3E, ELE, ETO, CCK, BSN, FTR, OLR, WPR, PMN and more…" at bounding box center [299, 362] width 288 height 27
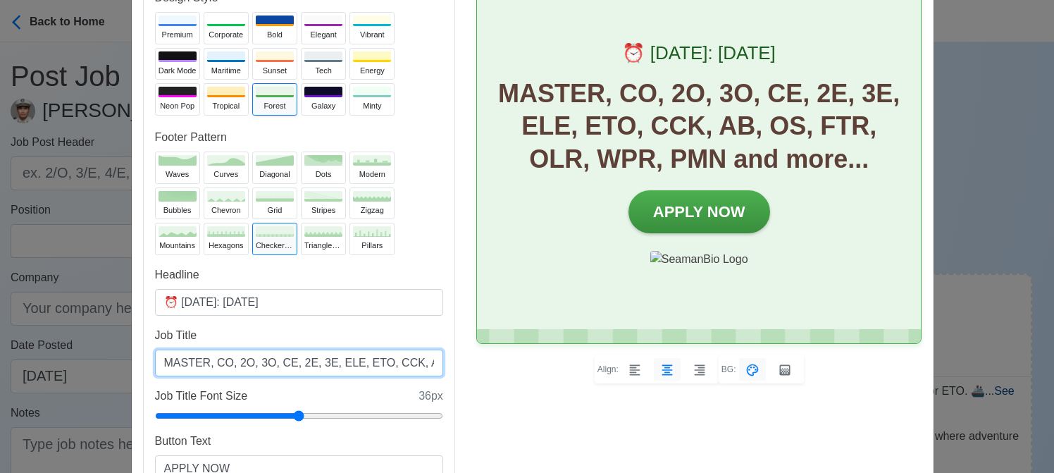
scroll to position [0, 164]
drag, startPoint x: 266, startPoint y: 361, endPoint x: 316, endPoint y: 361, distance: 50.0
click at [316, 361] on input "MASTER, CO, 2O, 3O, CE, 2E, 3E, ELE, ETO, CCK, AB, OS, FTR, OLR, WPR, PMN and m…" at bounding box center [299, 362] width 288 height 27
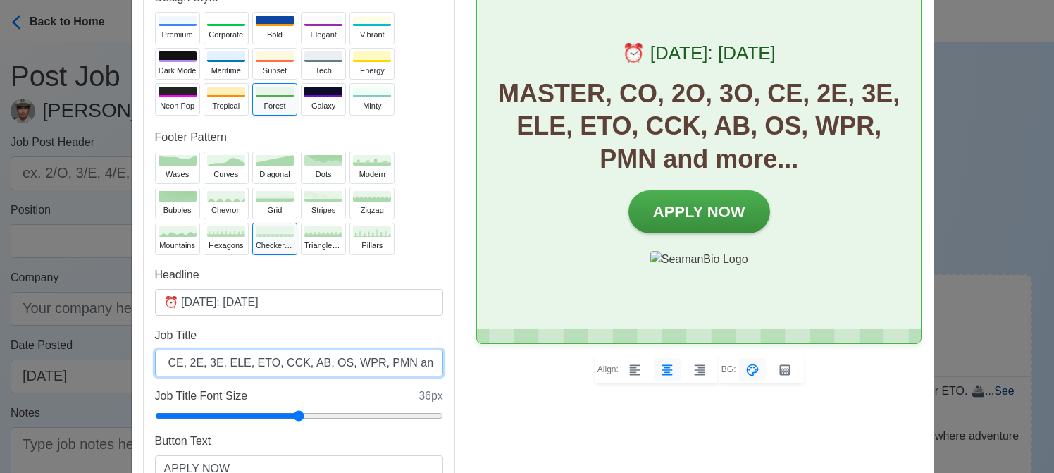
scroll to position [70, 0]
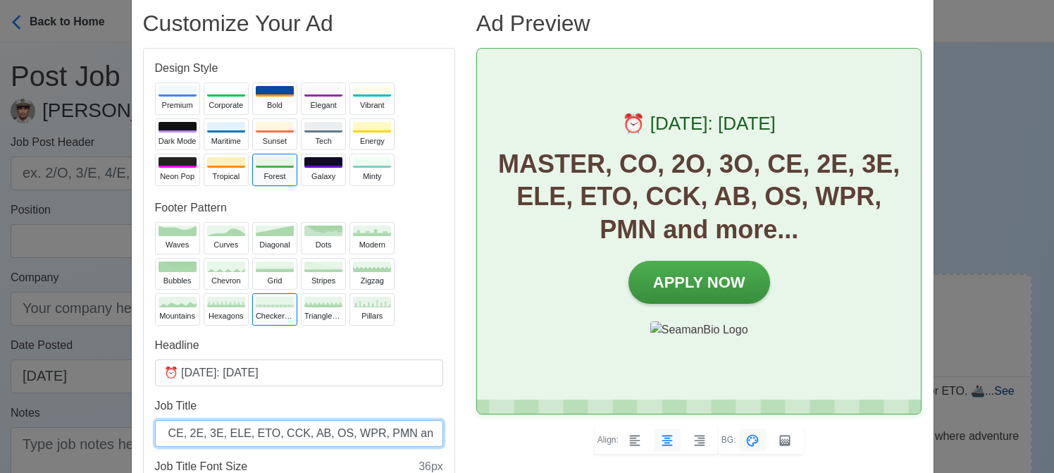
type input "MASTER, CO, 2O, 3O, CE, 2E, 3E, ELE, ETO, CCK, AB, OS, WPR, PMN and more..."
click at [510, 446] on div "Align: BG:" at bounding box center [699, 439] width 446 height 27
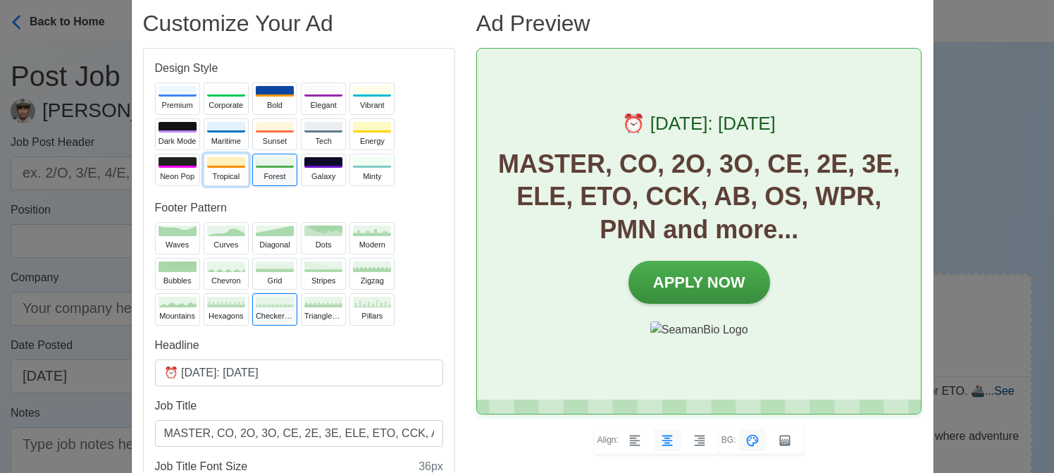
click at [209, 172] on div "Tropical" at bounding box center [226, 177] width 38 height 12
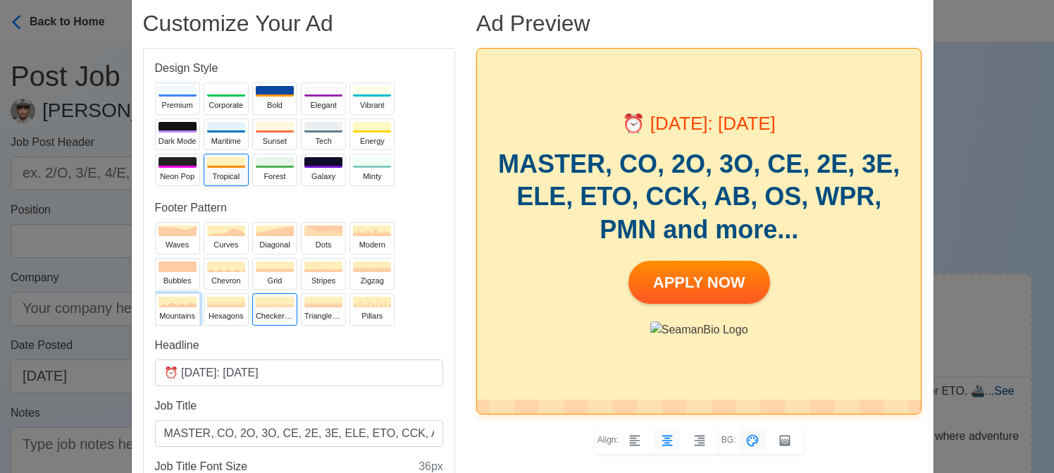
click at [160, 310] on div "mountains" at bounding box center [178, 316] width 38 height 12
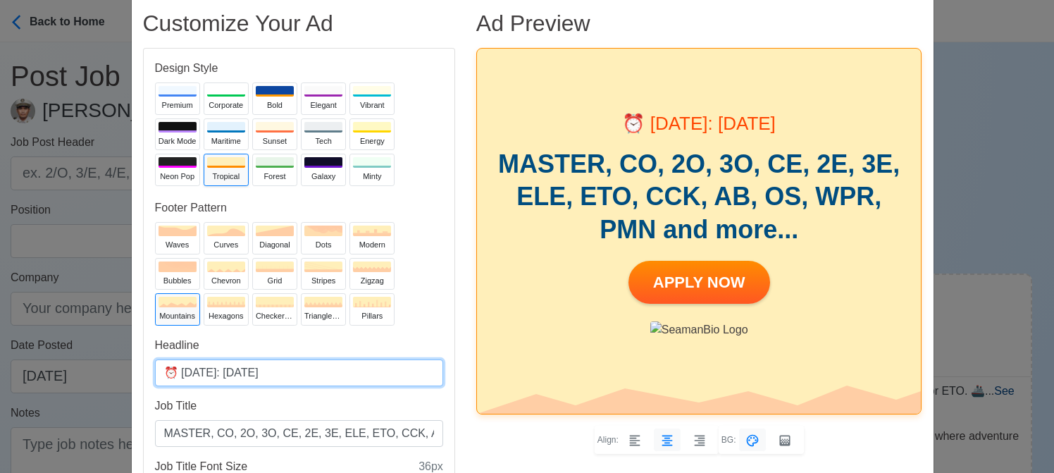
click at [245, 368] on input "⏰ [DATE]: [DATE]" at bounding box center [299, 372] width 288 height 27
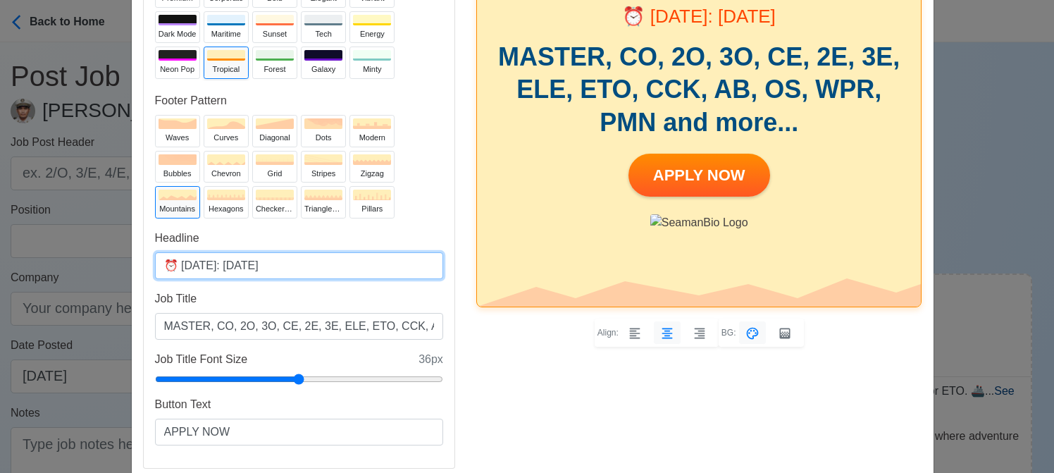
scroll to position [211, 0]
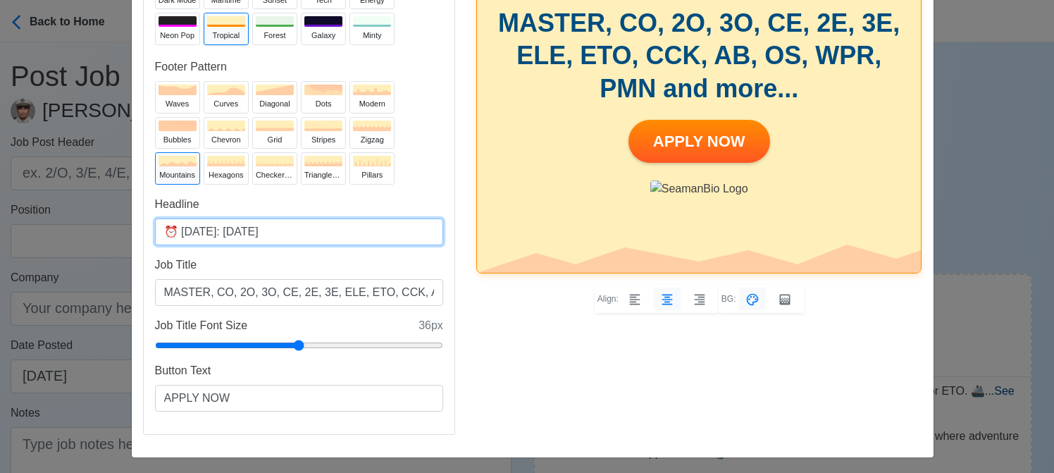
type input "⏰ [DATE]: [DATE]"
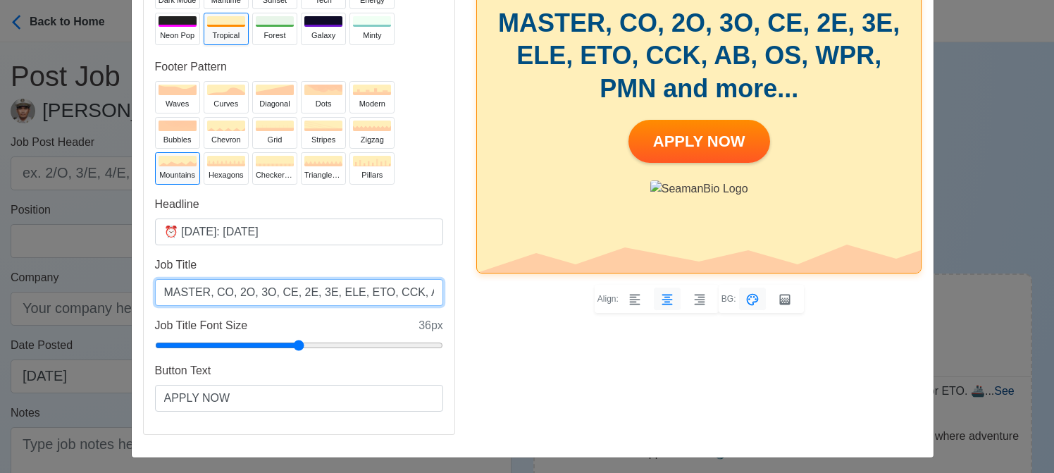
click at [411, 290] on input "MASTER, CO, 2O, 3O, CE, 2E, 3E, ELE, ETO, CCK, AB, OS, WPR, PMN and more..." at bounding box center [299, 292] width 288 height 27
drag, startPoint x: 392, startPoint y: 292, endPoint x: 318, endPoint y: 290, distance: 74.0
click at [318, 290] on input "MASTER, CO, 2O, 3O, CE, 2E, 3E, ELE, ETO, CCK, AB, OS, WPR, PMN and more..." at bounding box center [299, 292] width 288 height 27
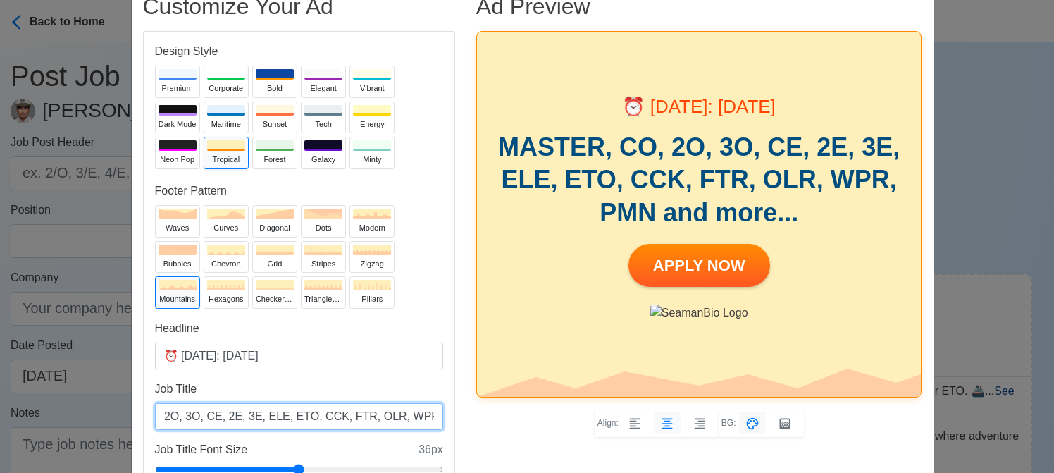
scroll to position [70, 0]
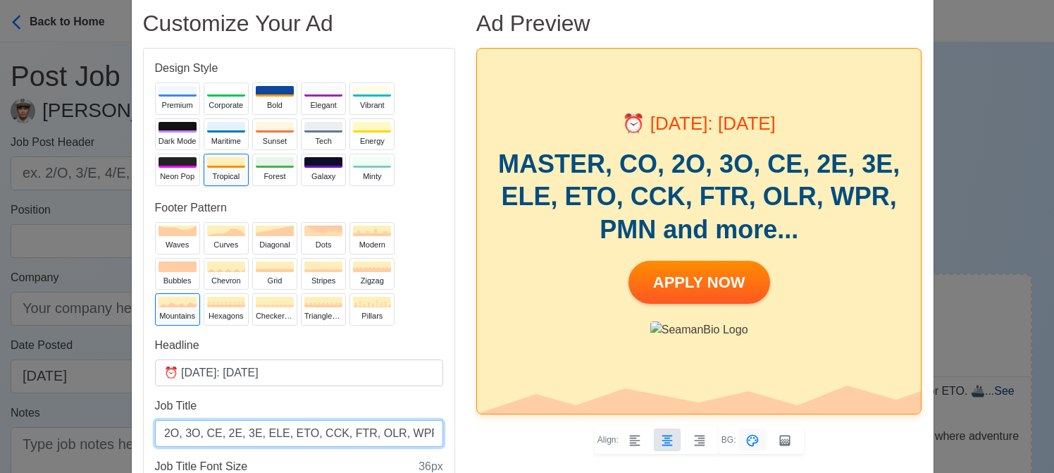
type input "MASTER, CO, 2O, 3O, CE, 2E, 3E, ELE, ETO, CCK, FTR, OLR, WPR, PMN and more..."
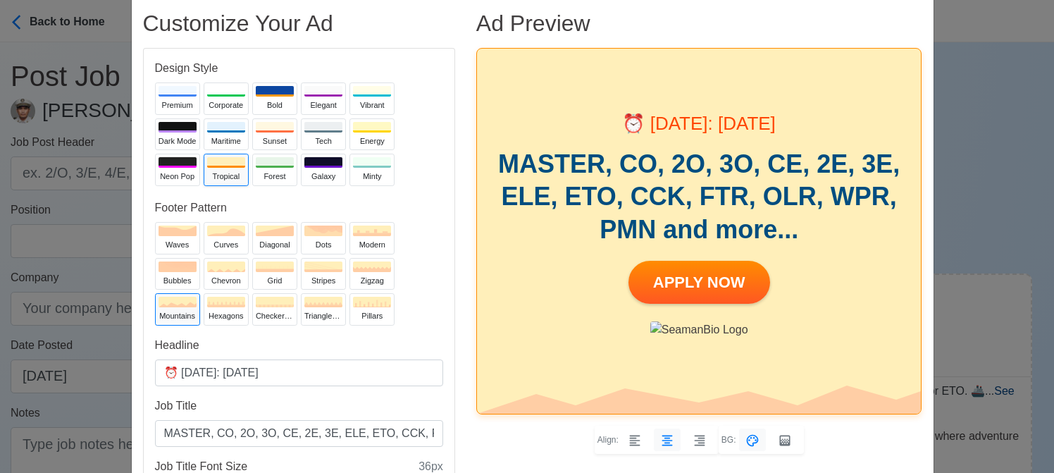
scroll to position [31, 0]
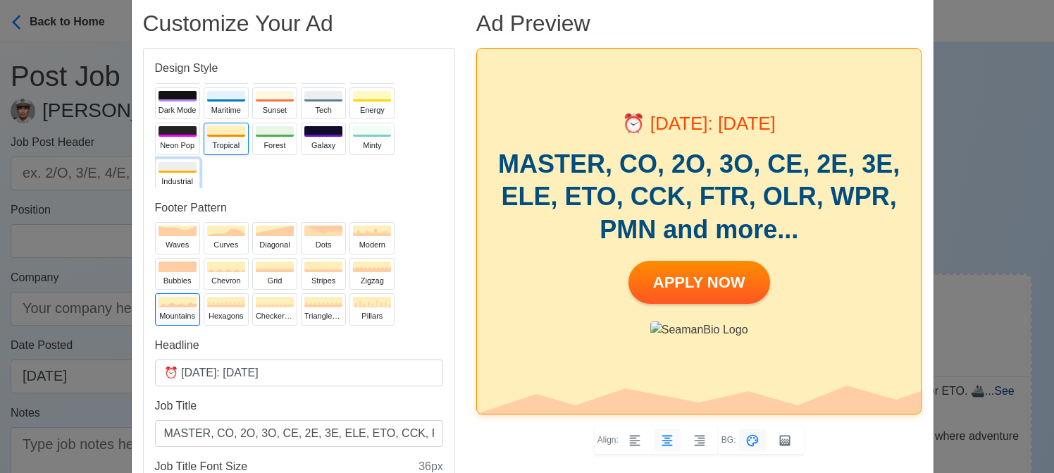
click at [178, 175] on div "Industrial" at bounding box center [178, 181] width 38 height 12
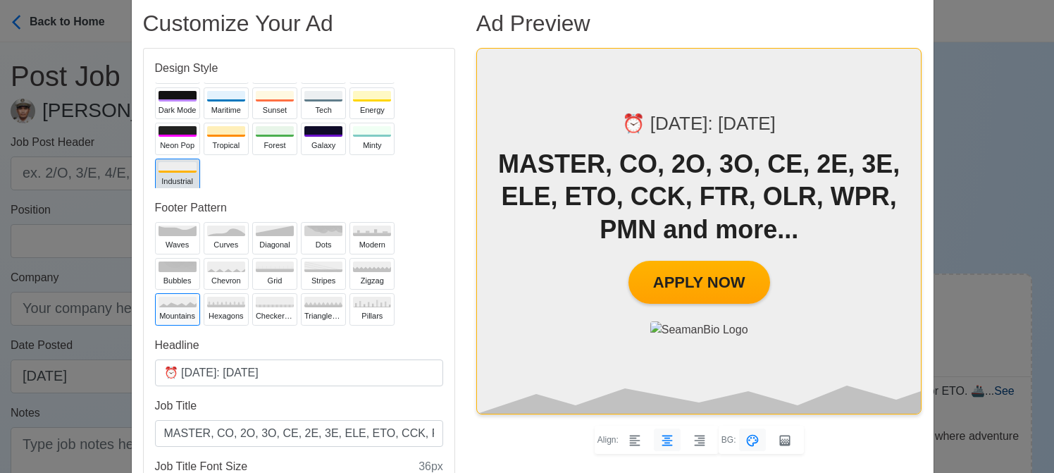
scroll to position [0, 0]
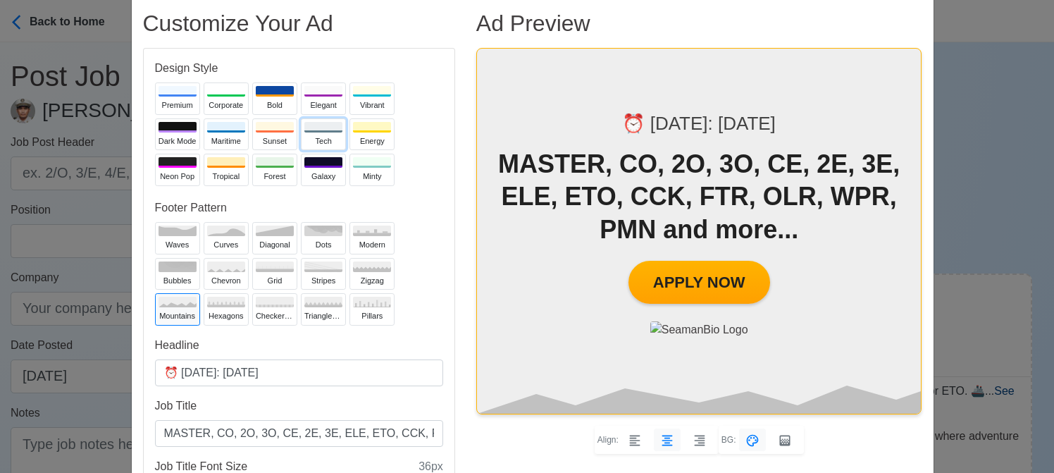
click at [314, 135] on div "Tech" at bounding box center [323, 141] width 38 height 12
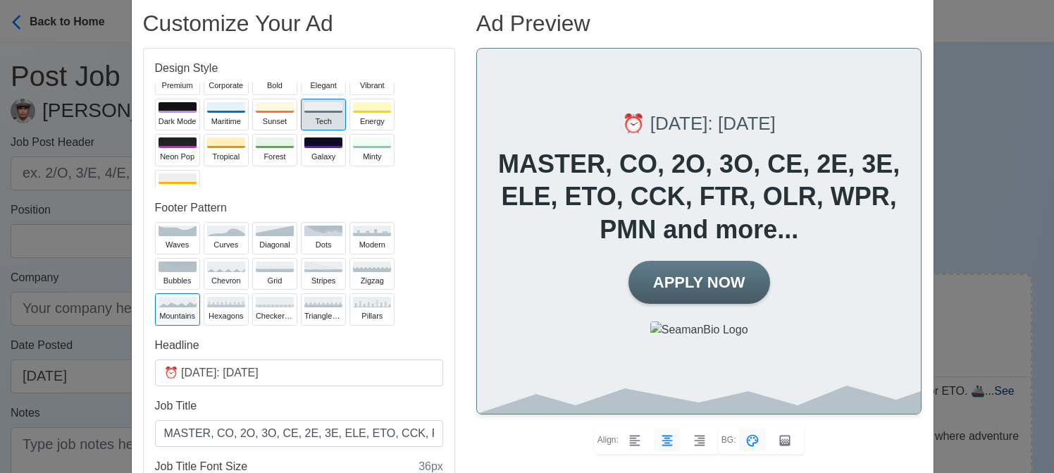
scroll to position [31, 0]
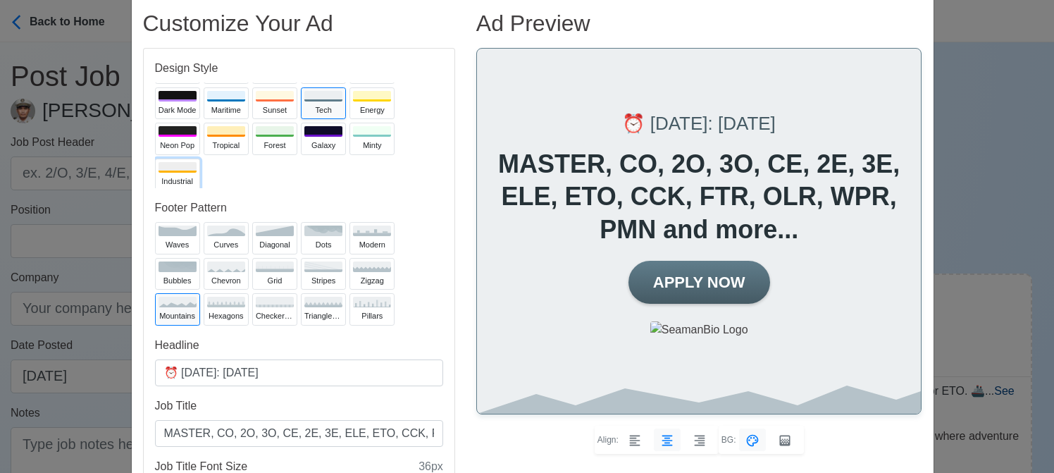
click at [176, 170] on div at bounding box center [178, 167] width 38 height 11
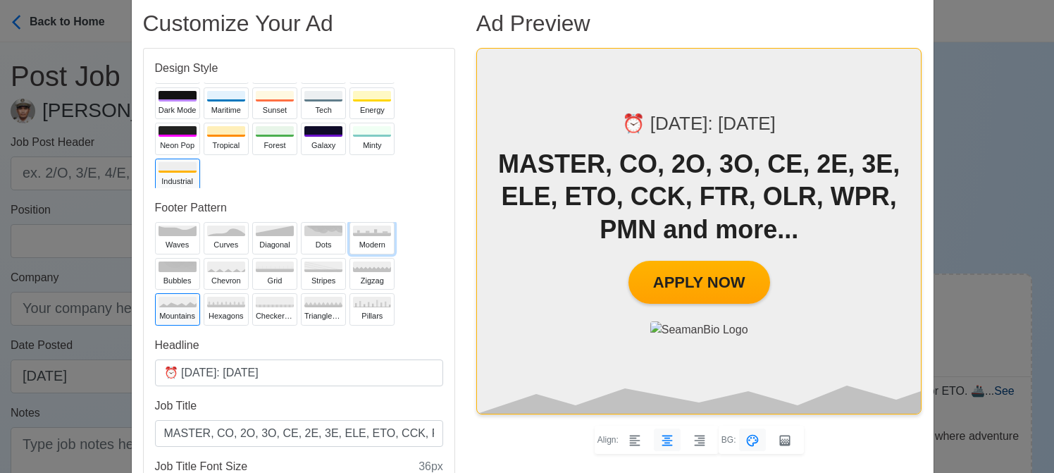
click at [370, 242] on div "modern" at bounding box center [372, 245] width 38 height 12
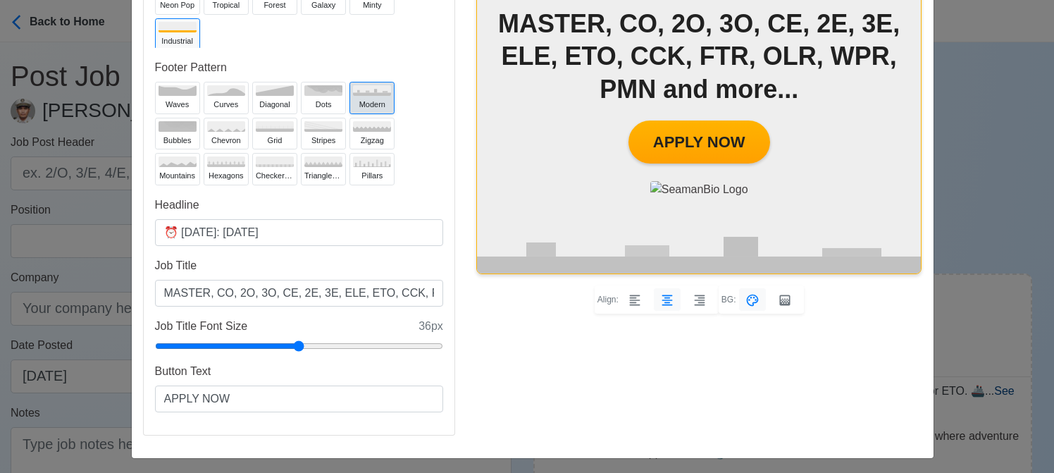
scroll to position [211, 0]
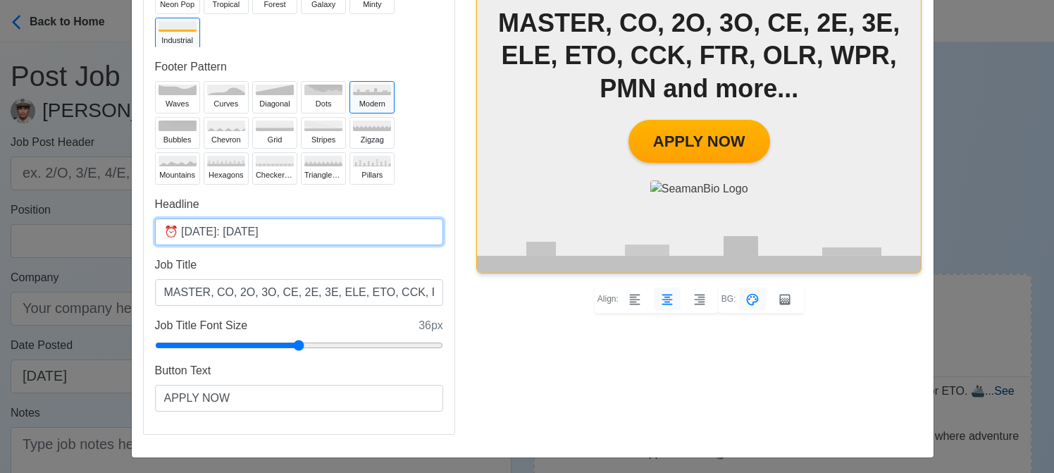
click at [240, 233] on input "⏰ [DATE]: [DATE]" at bounding box center [299, 231] width 288 height 27
type input "⏰ [DATE]: [DATE]"
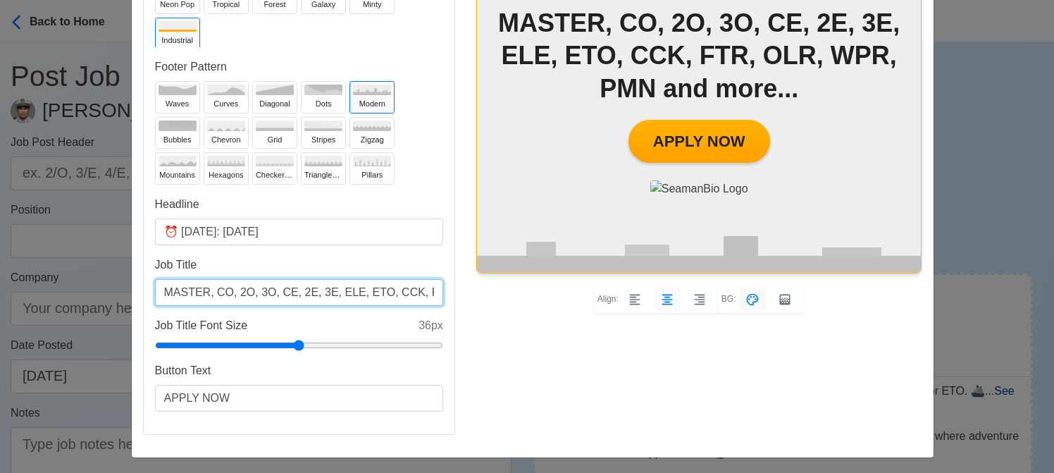
click at [317, 291] on input "MASTER, CO, 2O, 3O, CE, 2E, 3E, ELE, ETO, CCK, FTR, OLR, WPR, PMN and more..." at bounding box center [299, 292] width 288 height 27
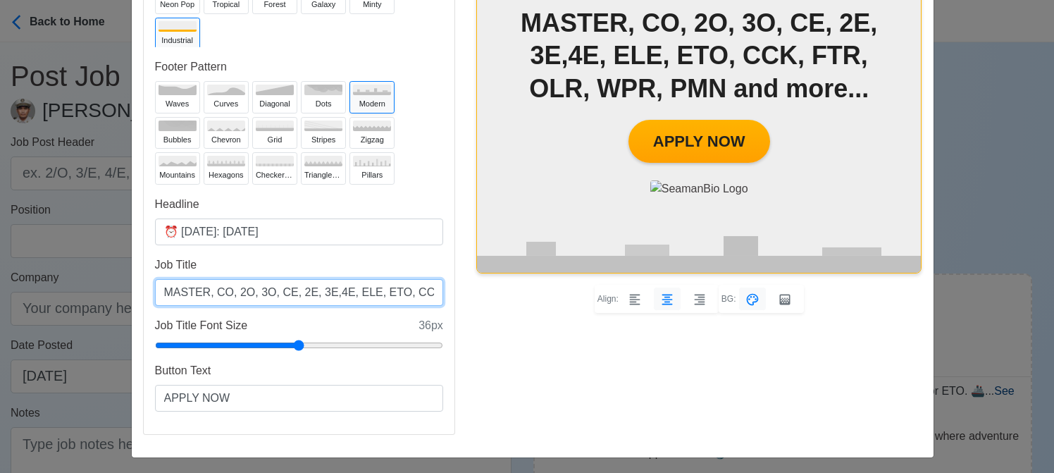
click at [318, 294] on input "MASTER, CO, 2O, 3O, CE, 2E, 3E,4E, ELE, ETO, CCK, FTR, OLR, WPR, PMN and more..." at bounding box center [299, 292] width 288 height 27
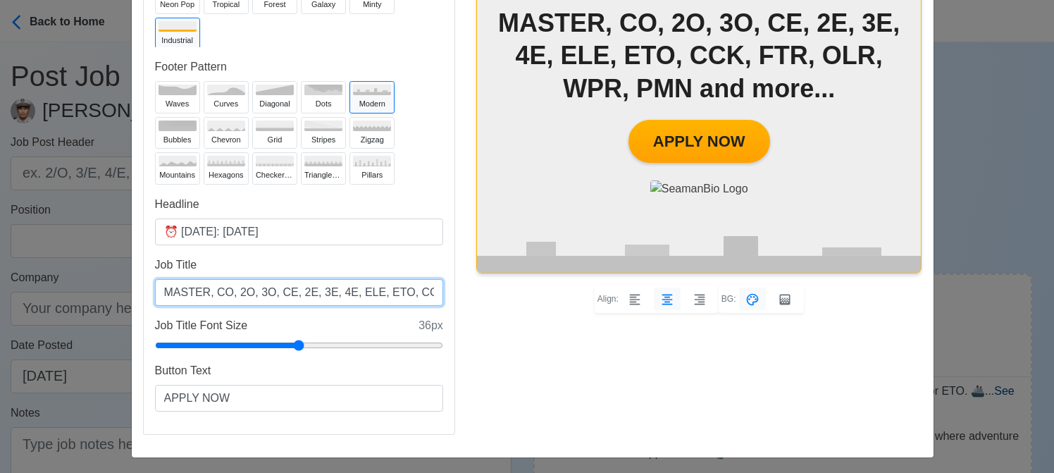
click at [366, 292] on input "MASTER, CO, 2O, 3O, CE, 2E, 3E, 4E, ELE, ETO, CCK, FTR, OLR, WPR, PMN and more.…" at bounding box center [299, 292] width 288 height 27
click at [359, 292] on input "MASTER, CO, 2O, 3O, CE, 2E, 3E, 4E, ELE, ETO, CCK, FTR, OLR, WPR, PMN and more.…" at bounding box center [299, 292] width 288 height 27
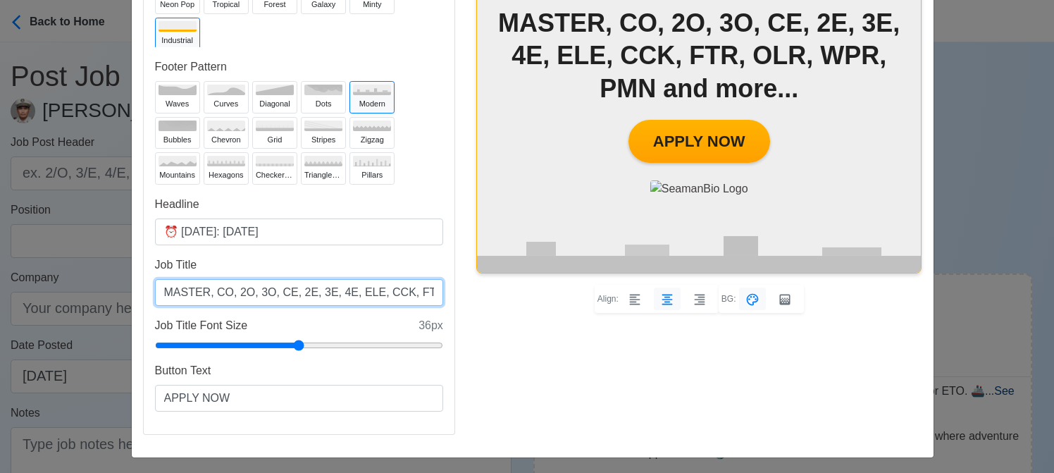
click at [392, 287] on input "MASTER, CO, 2O, 3O, CE, 2E, 3E, 4E, ELE, CCK, FTR, OLR, WPR, PMN and more..." at bounding box center [299, 292] width 288 height 27
click at [265, 292] on input "MASTER, CO, 2O, 3O, CE, 2E, 3E, 4E, ELE, CCK, FTR, OLR, WPR, PMN and more..." at bounding box center [299, 292] width 288 height 27
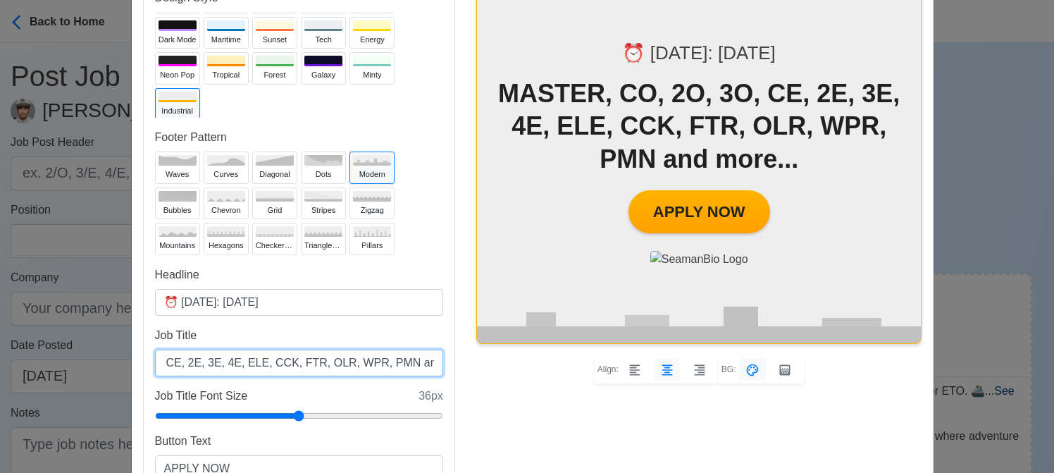
drag, startPoint x: 217, startPoint y: 360, endPoint x: 203, endPoint y: 362, distance: 14.2
click at [203, 362] on input "MASTER, CO, 2O, 3O, CE, 2E, 3E, 4E, ELE, CCK, FTR, OLR, WPR, PMN and more..." at bounding box center [299, 362] width 288 height 27
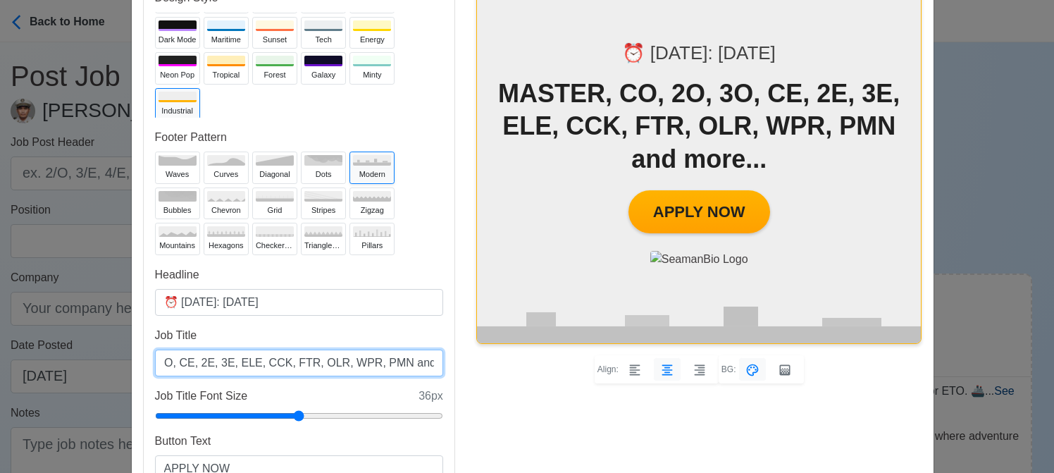
scroll to position [0, 100]
drag, startPoint x: 267, startPoint y: 360, endPoint x: 240, endPoint y: 362, distance: 26.9
click at [240, 362] on input "MASTER, CO, 2O, 3O, CE, 2E, 3E, ELE, CCK, FTR, OLR, WPR, PMN and more..." at bounding box center [299, 362] width 288 height 27
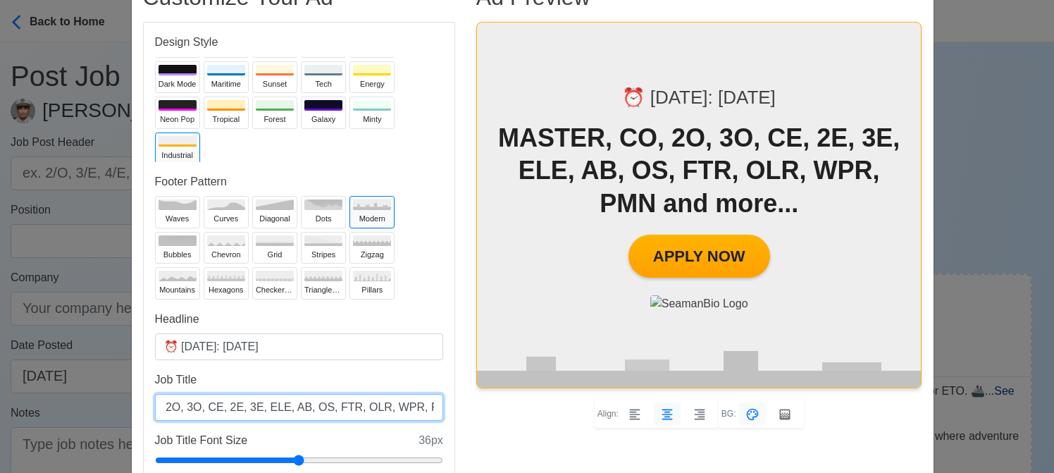
scroll to position [70, 0]
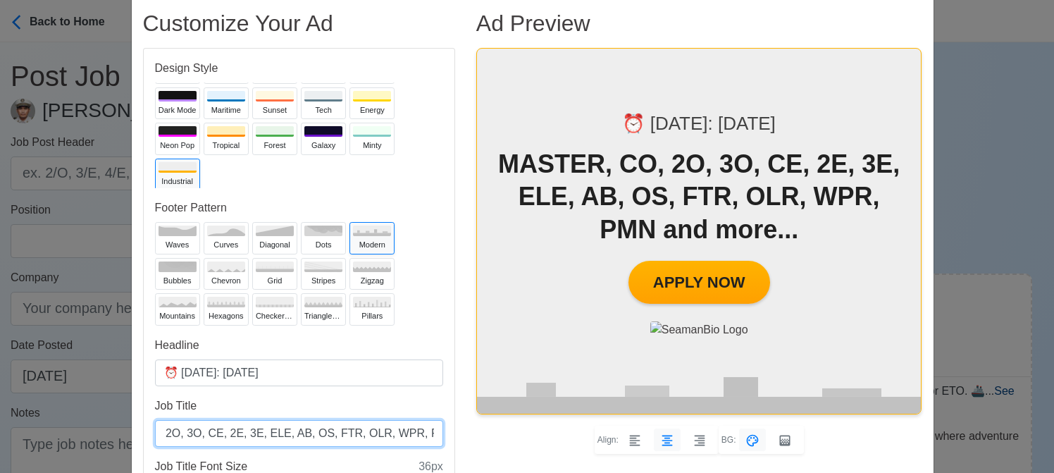
type input "MASTER, CO, 2O, 3O, CE, 2E, 3E, ELE, AB, OS, FTR, OLR, WPR, PMN and more..."
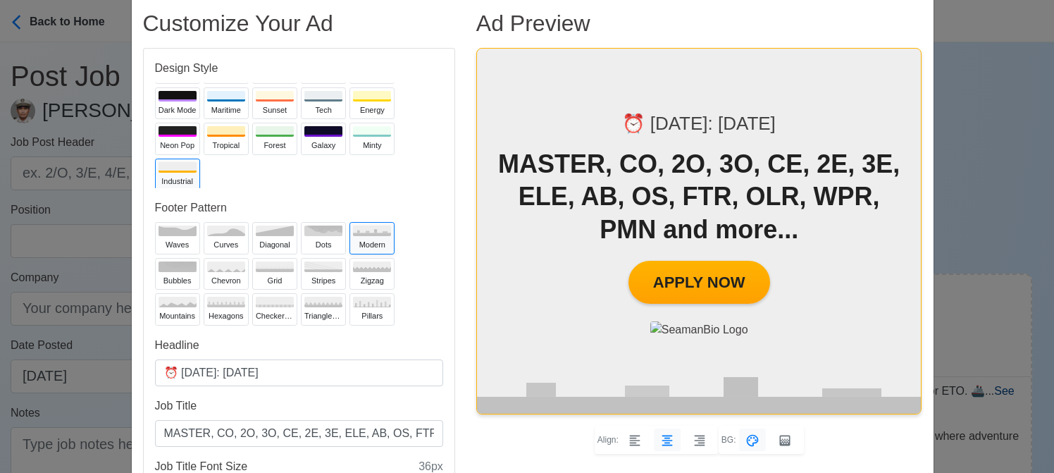
click at [955, 230] on div "Job Ad Generator × Close Customize Your Ad Design Style Premium Corporate Bold …" at bounding box center [527, 236] width 1054 height 473
